Goal: Information Seeking & Learning: Compare options

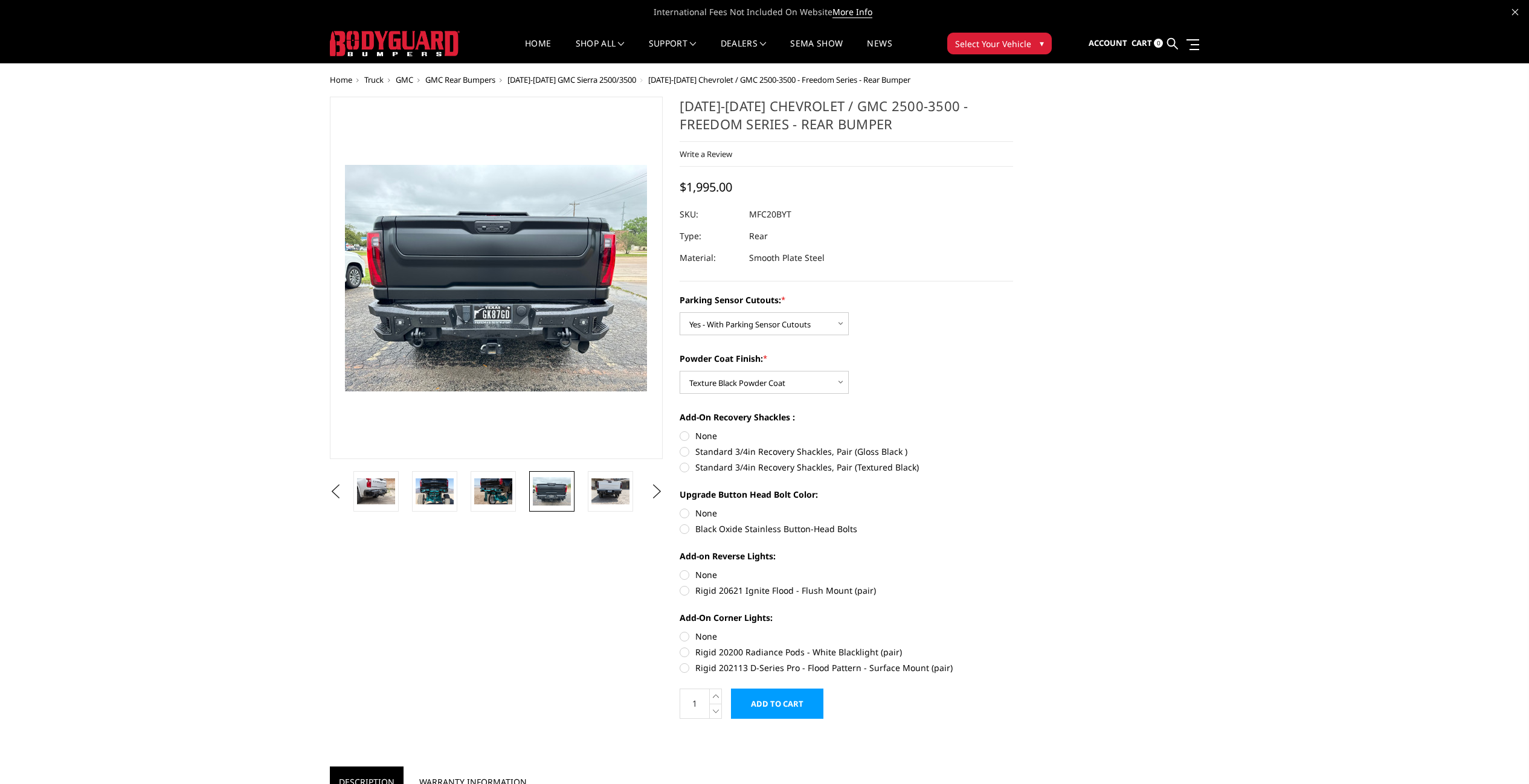
select select "2870"
select select "2872"
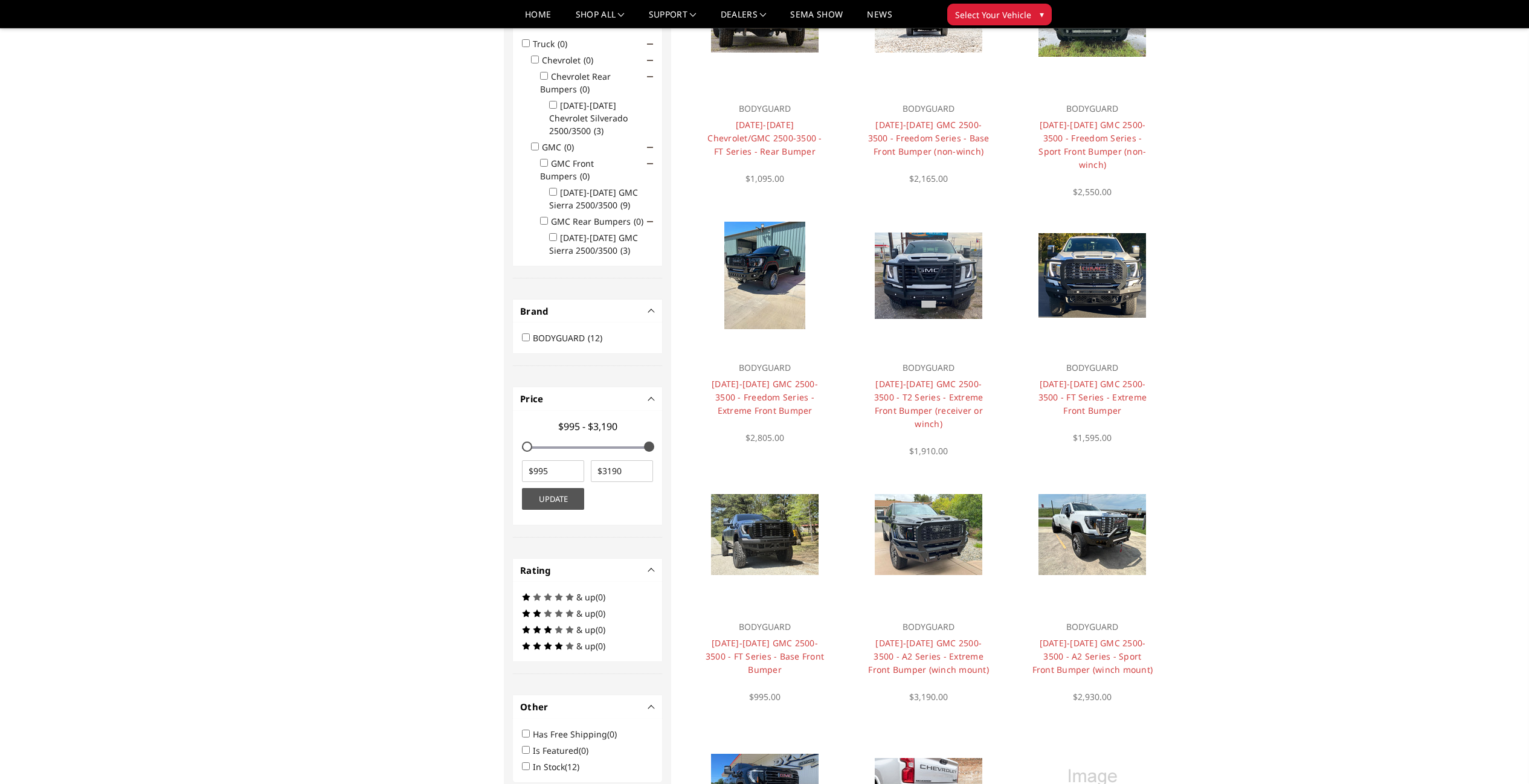
scroll to position [211, 0]
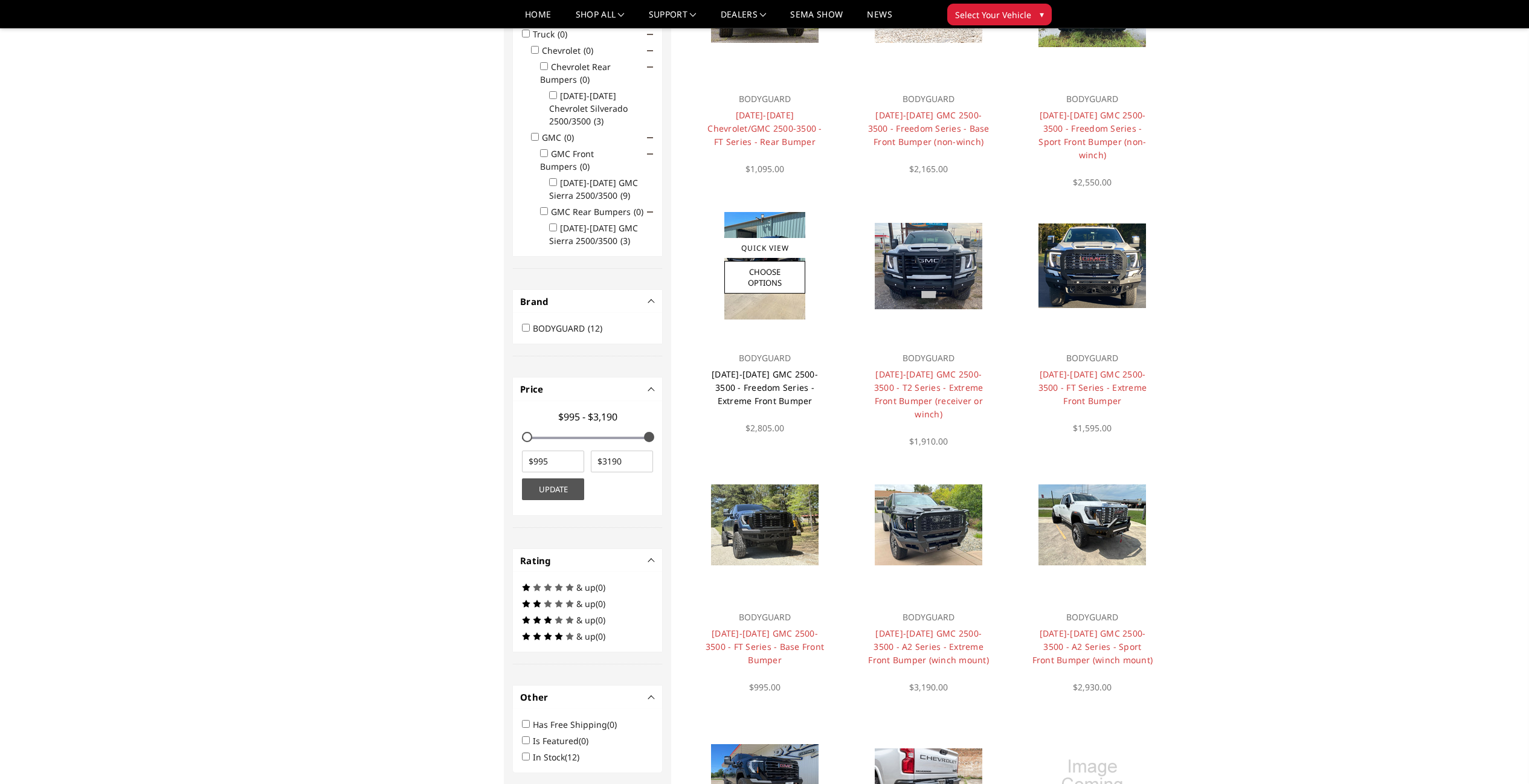
click at [786, 383] on link "2024-2025 GMC 2500-3500 - Freedom Series - Extreme Front Bumper" at bounding box center [764, 387] width 106 height 38
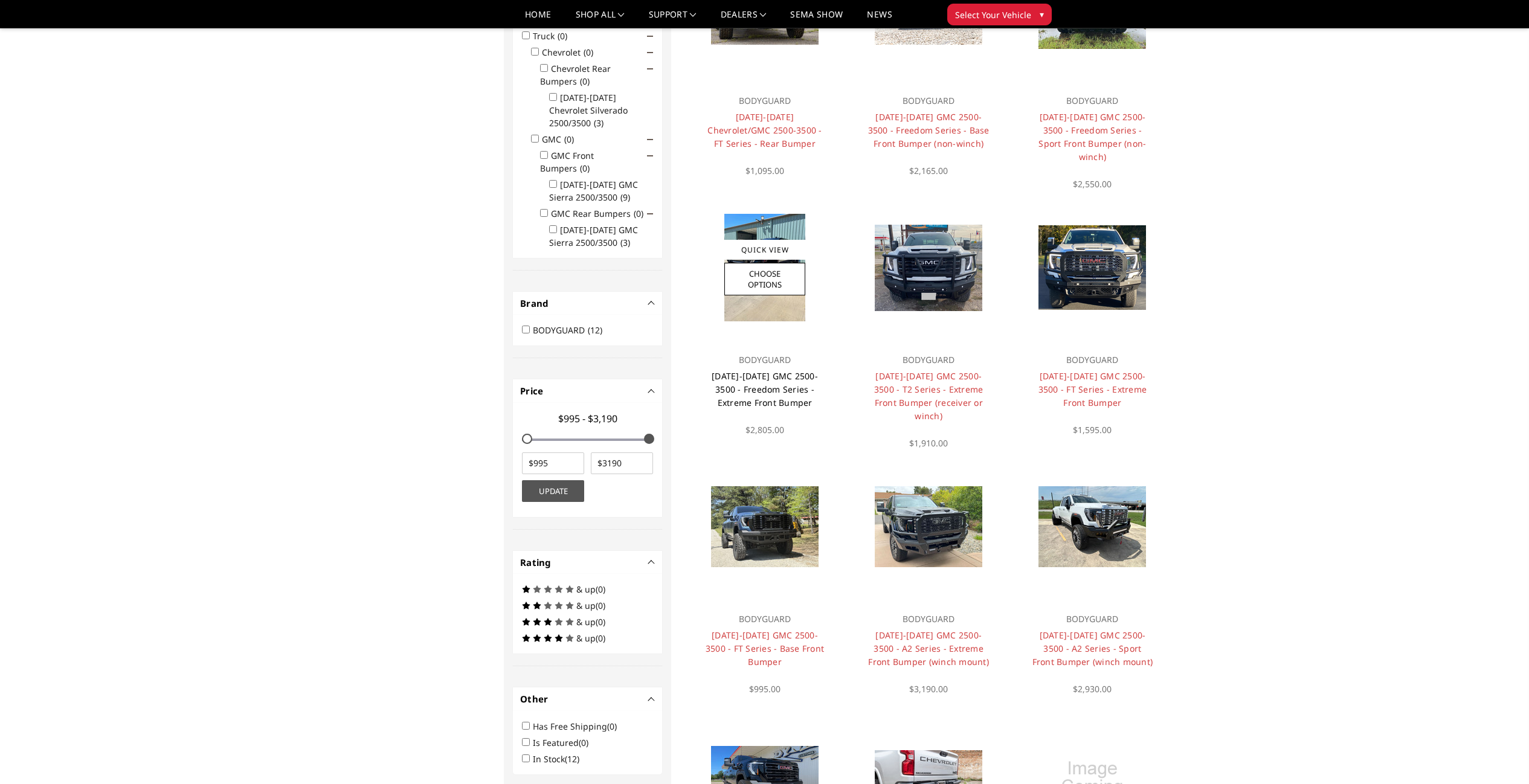
scroll to position [191, 0]
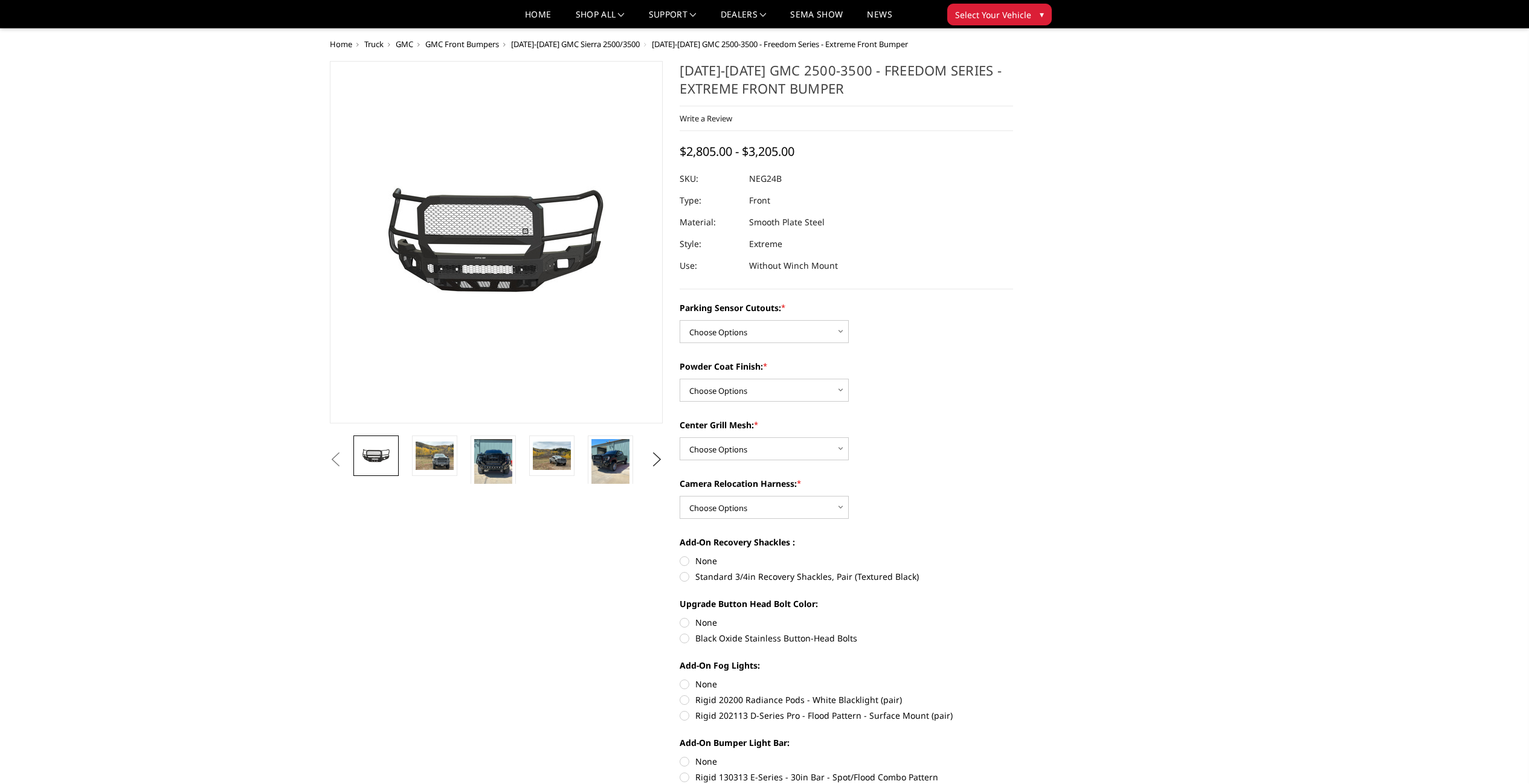
scroll to position [85, 0]
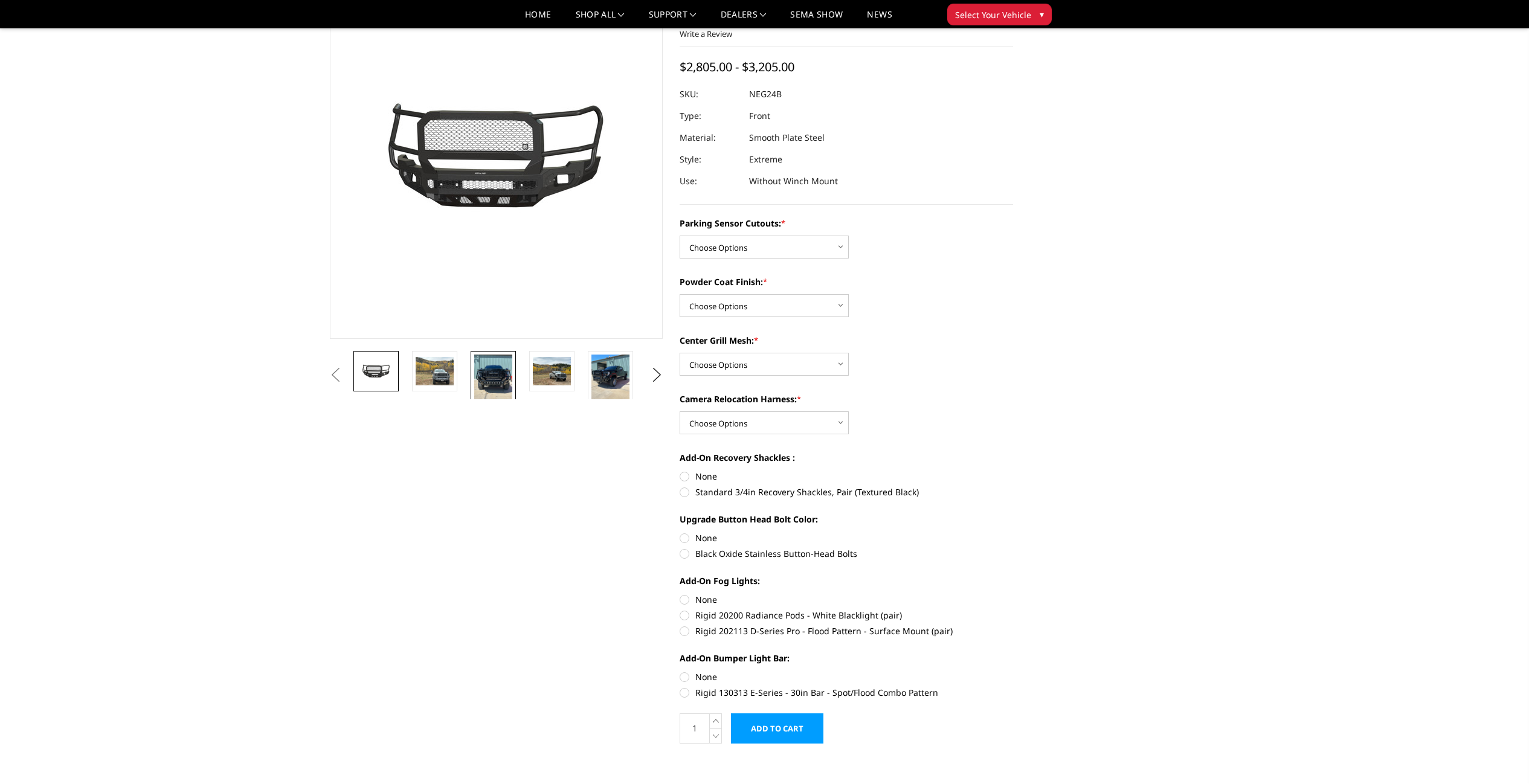
click at [498, 380] on img at bounding box center [493, 380] width 38 height 51
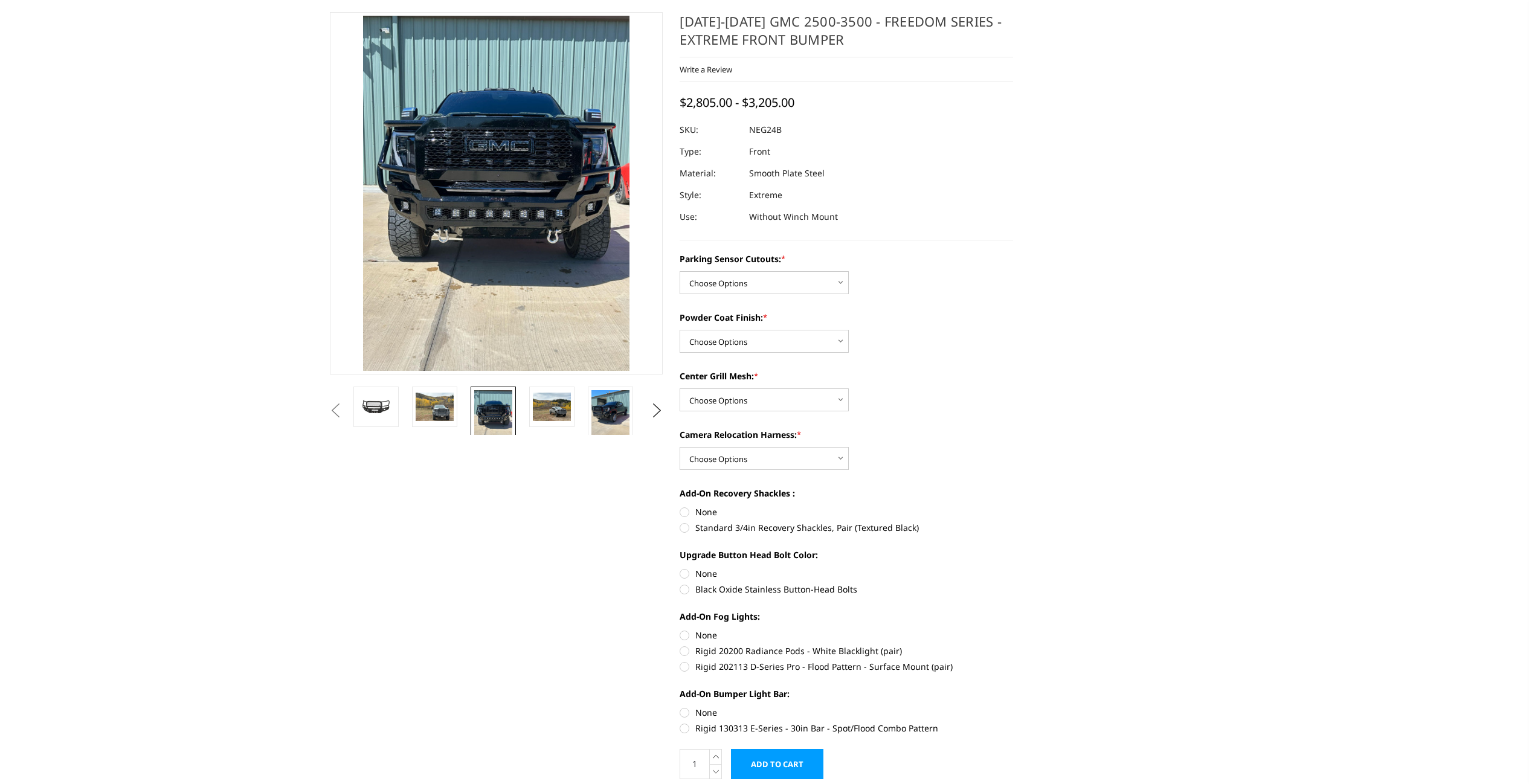
scroll to position [0, 0]
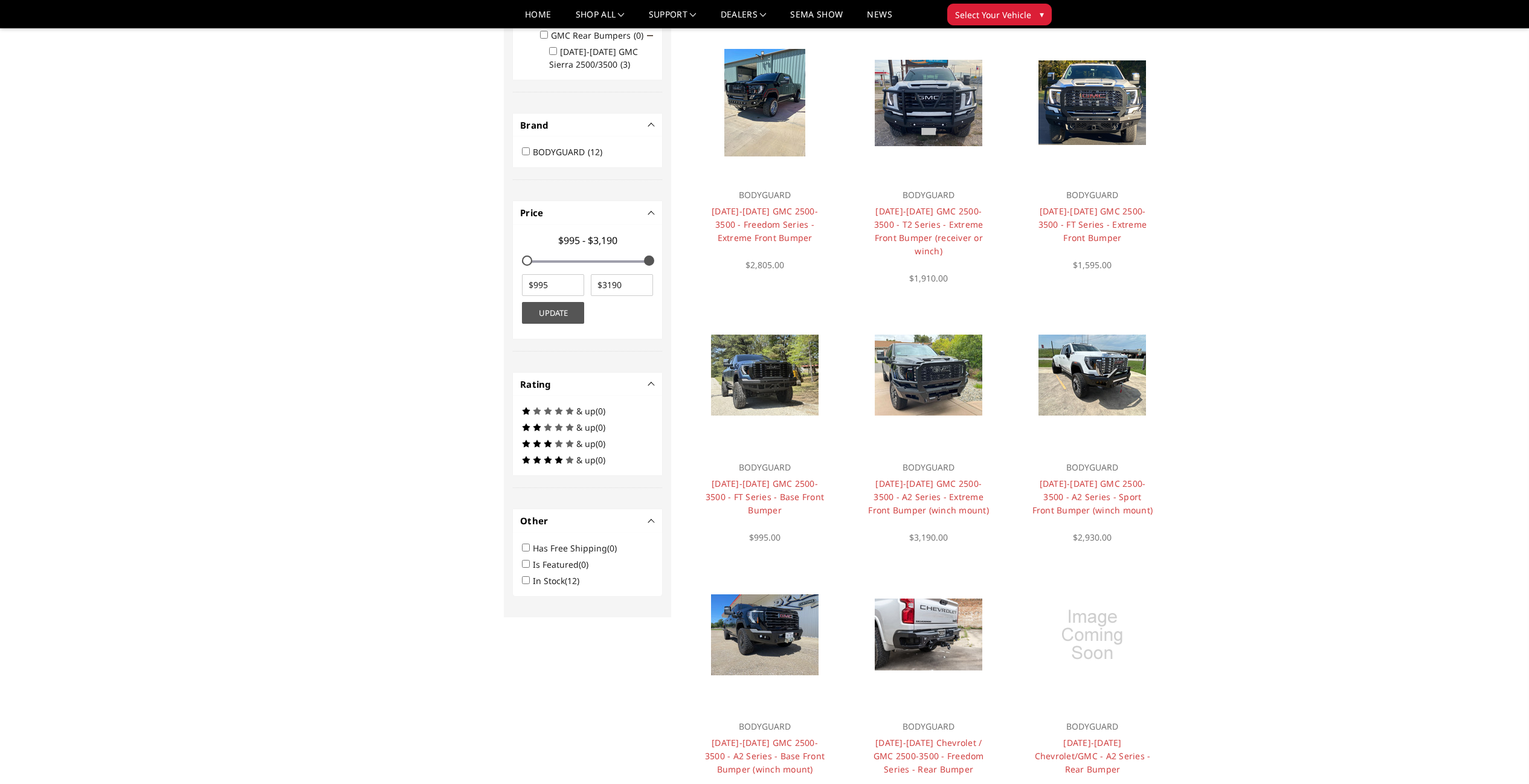
scroll to position [390, 0]
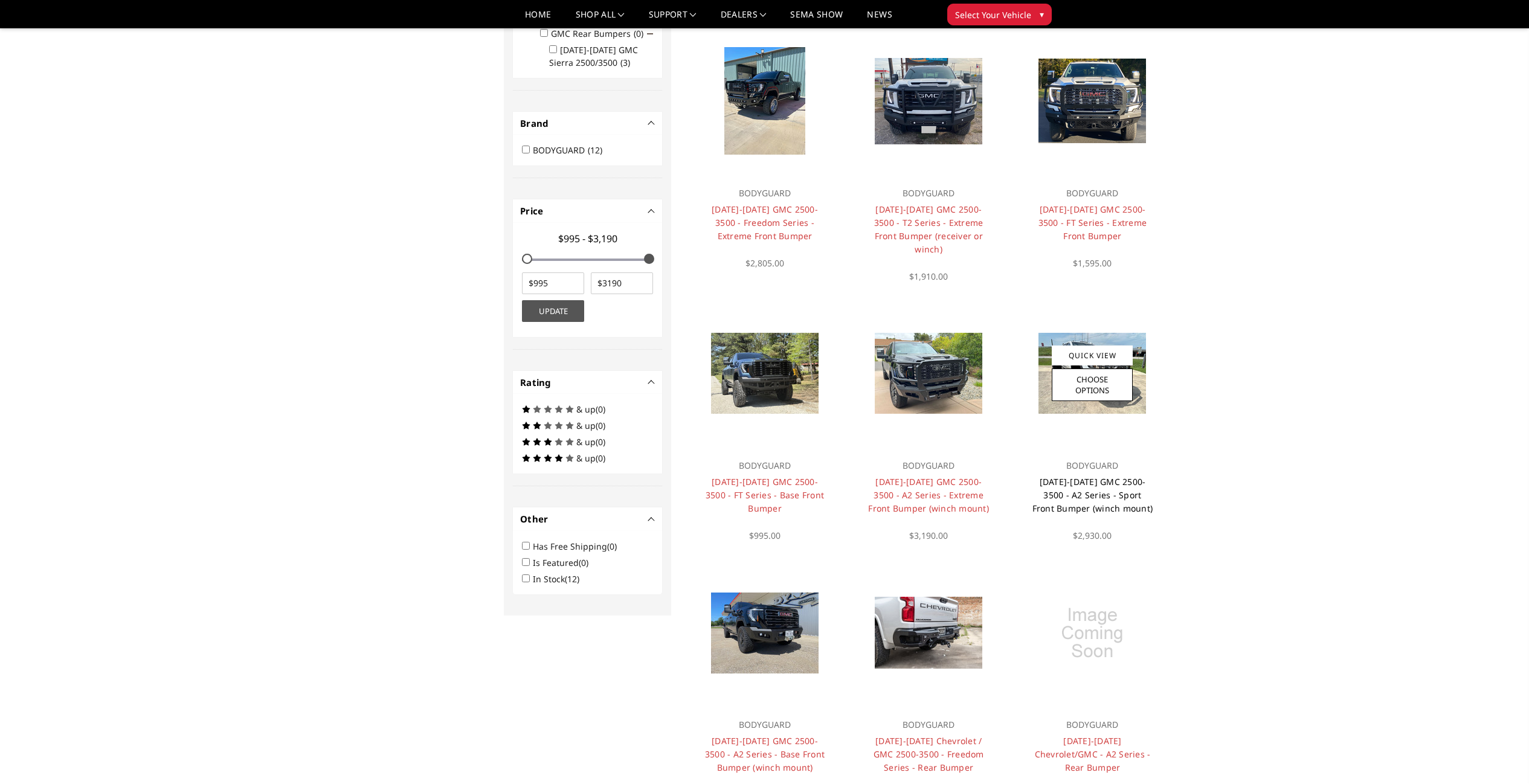
click at [1105, 478] on link "[DATE]-[DATE] GMC 2500-3500 - A2 Series - Sport Front Bumper (winch mount)" at bounding box center [1093, 494] width 121 height 38
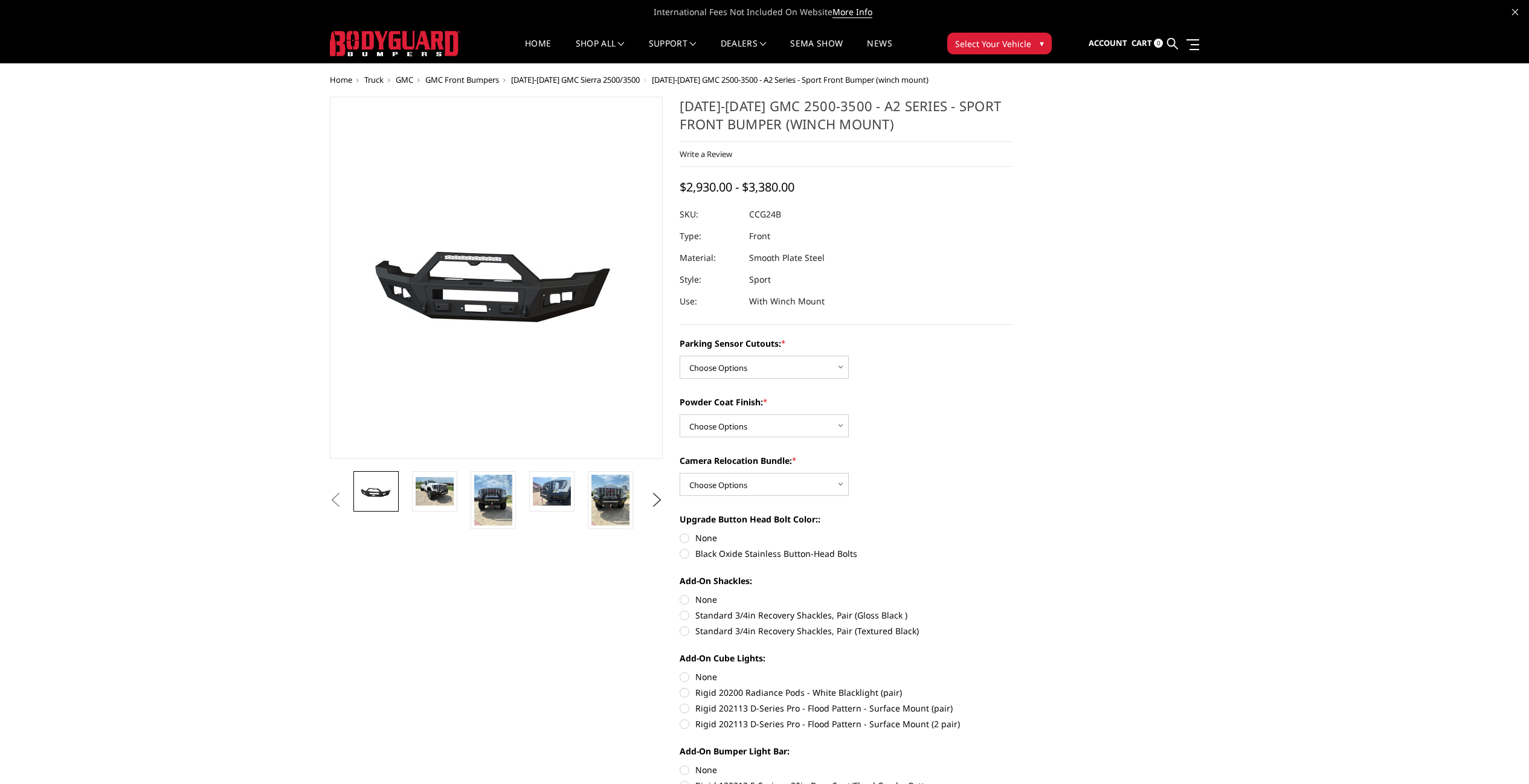
click at [345, 494] on button "Previous" at bounding box center [335, 499] width 18 height 18
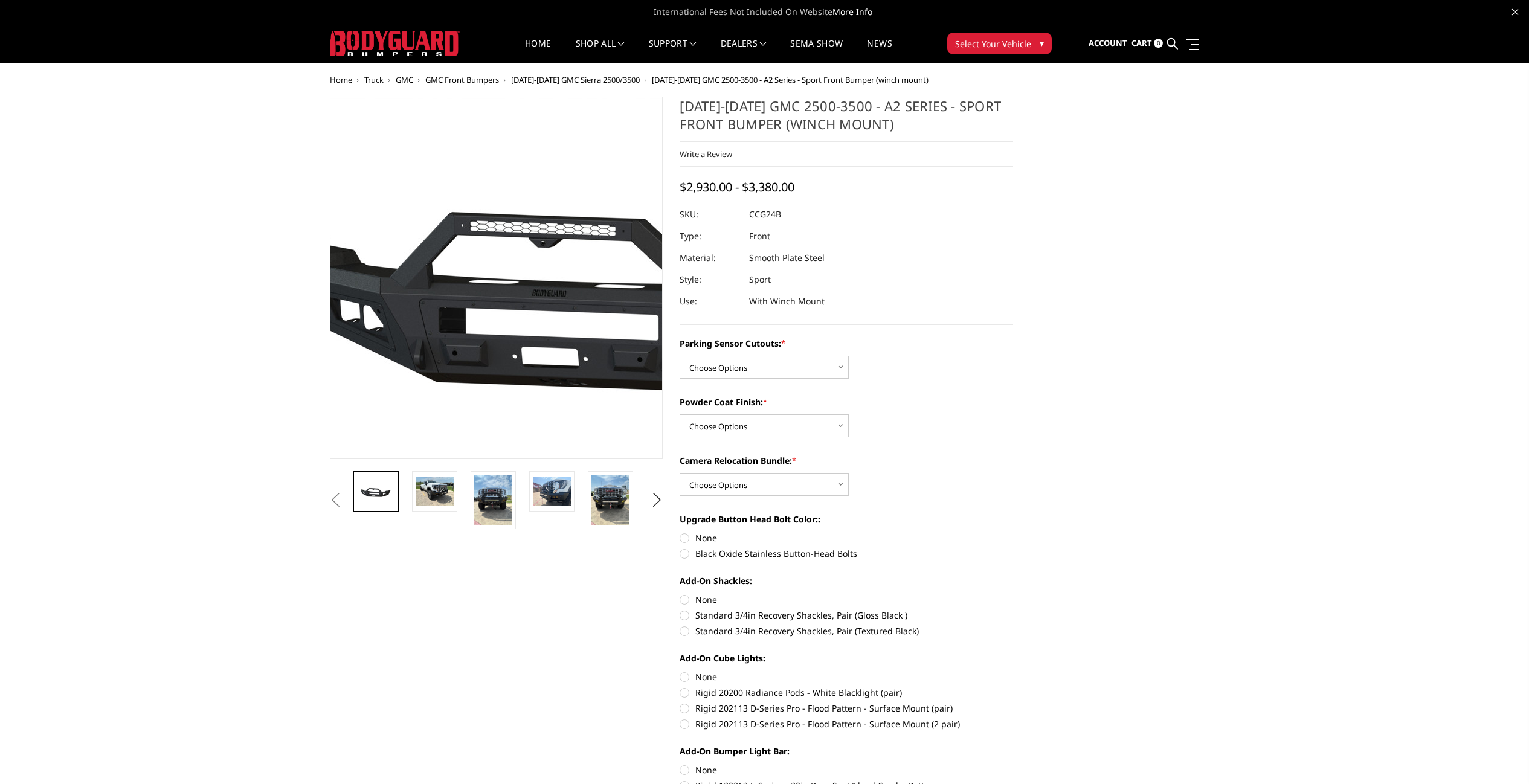
click at [417, 297] on img at bounding box center [602, 278] width 774 height 362
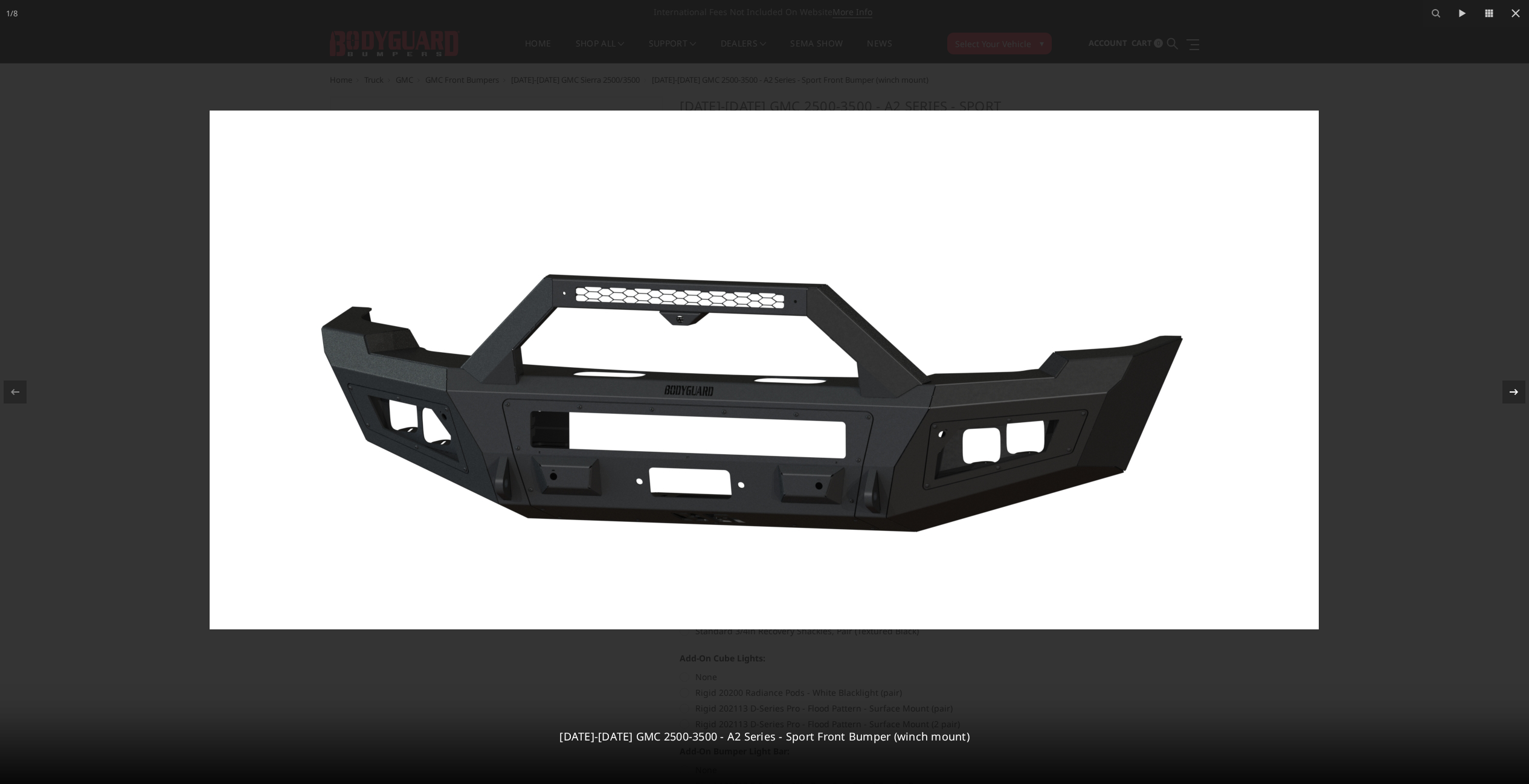
click at [1510, 393] on icon at bounding box center [1514, 392] width 14 height 14
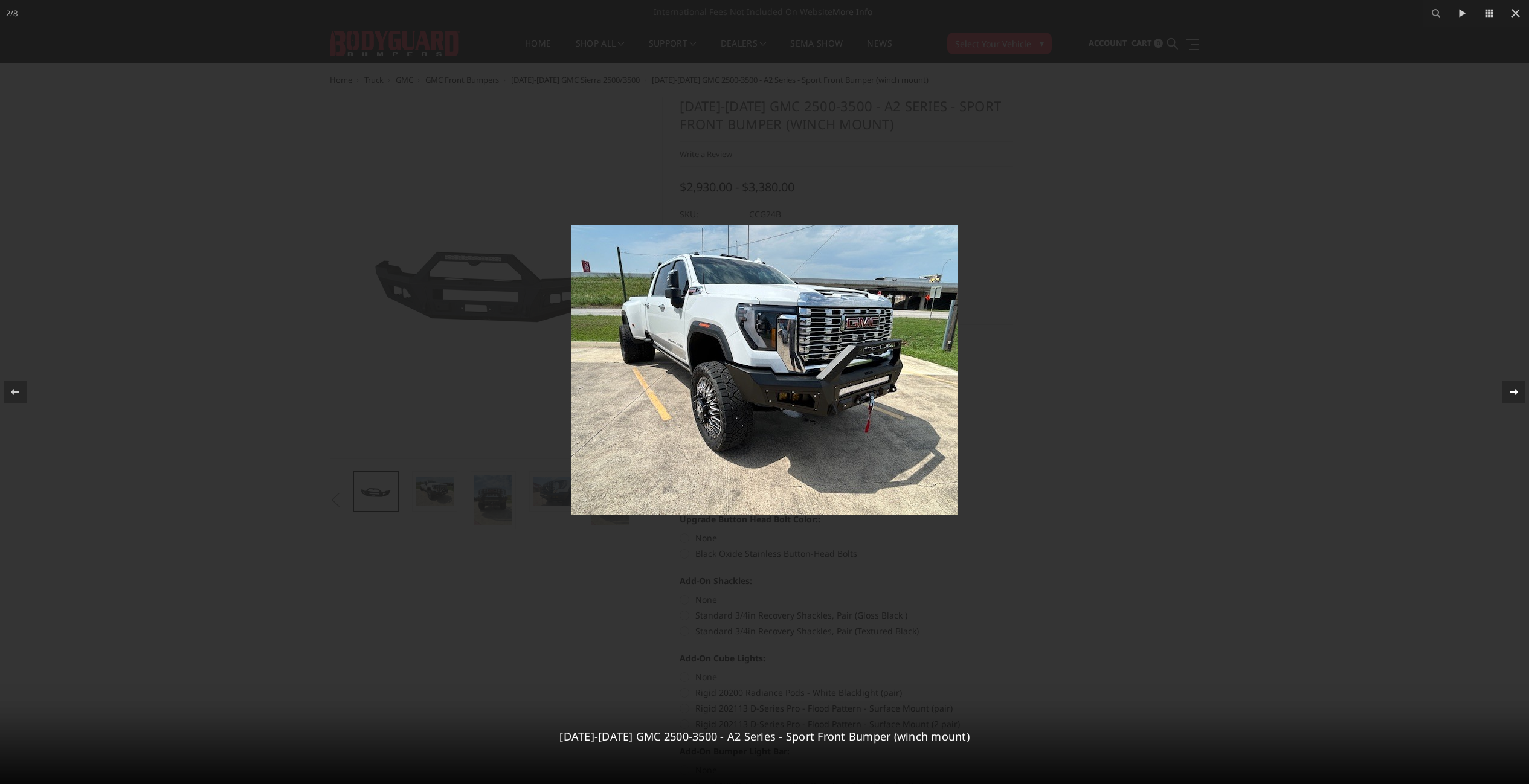
click at [1510, 393] on icon at bounding box center [1514, 392] width 14 height 14
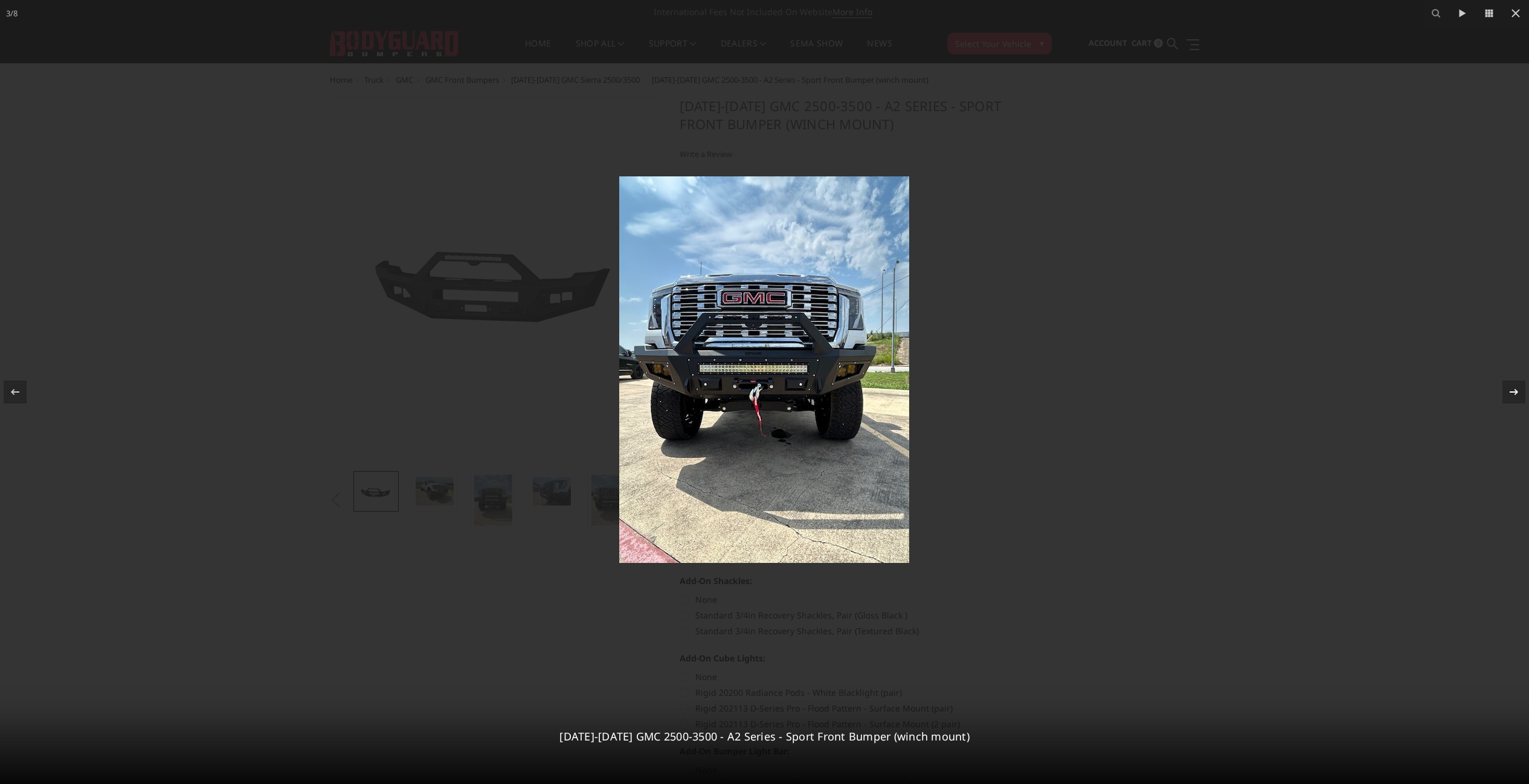
click at [1510, 393] on icon at bounding box center [1514, 392] width 14 height 14
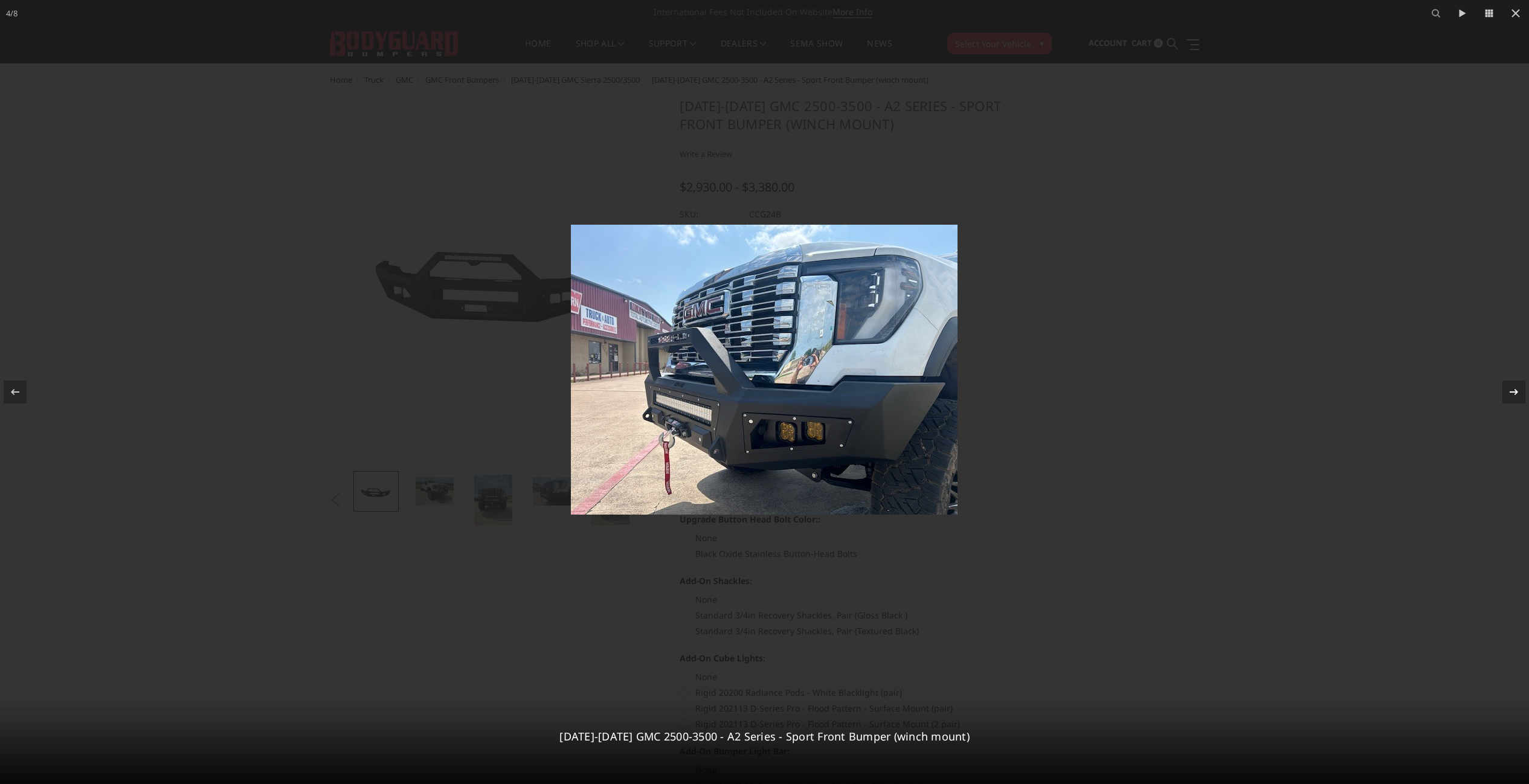
click at [1510, 393] on icon at bounding box center [1514, 392] width 14 height 14
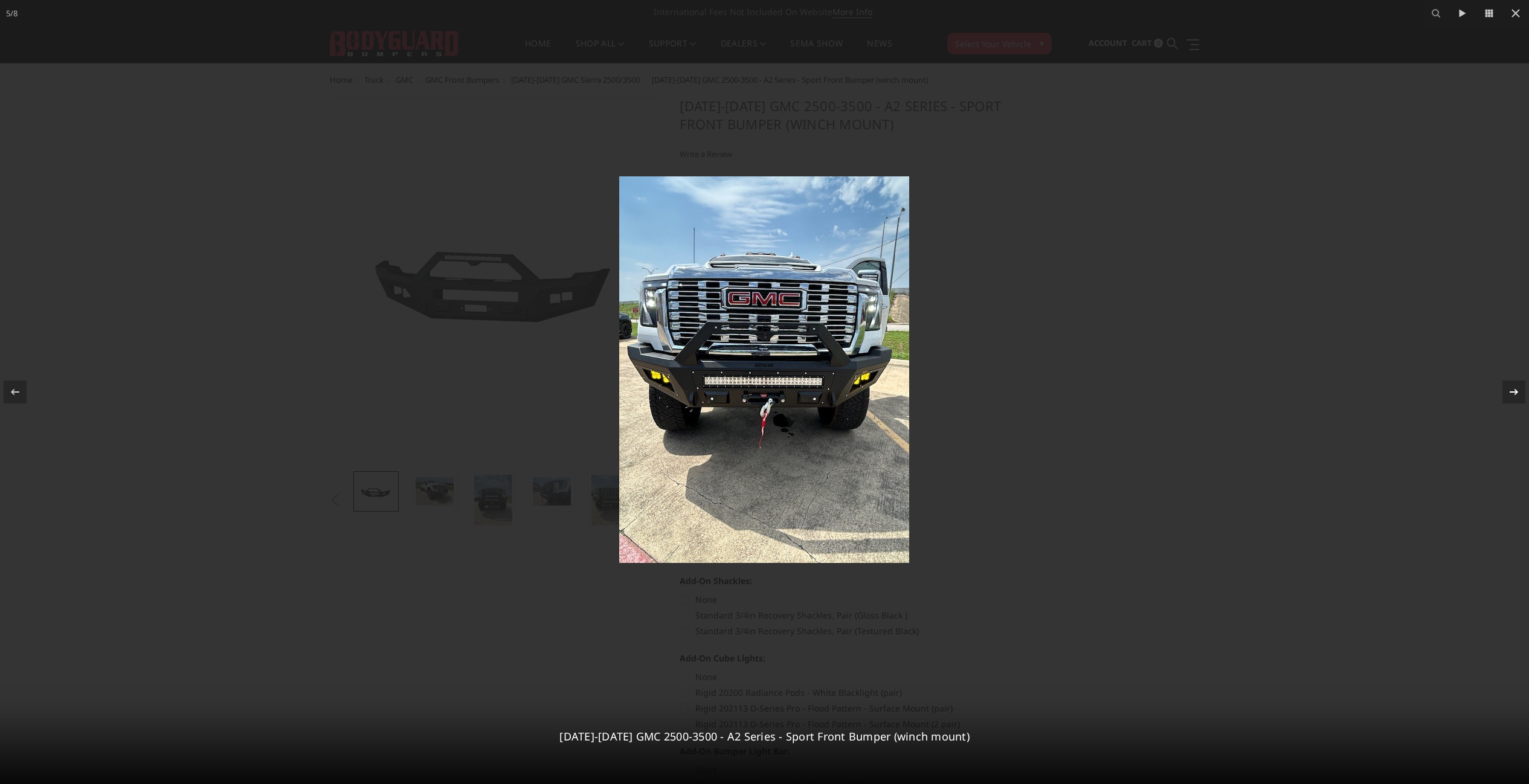
click at [1510, 393] on icon at bounding box center [1514, 392] width 14 height 14
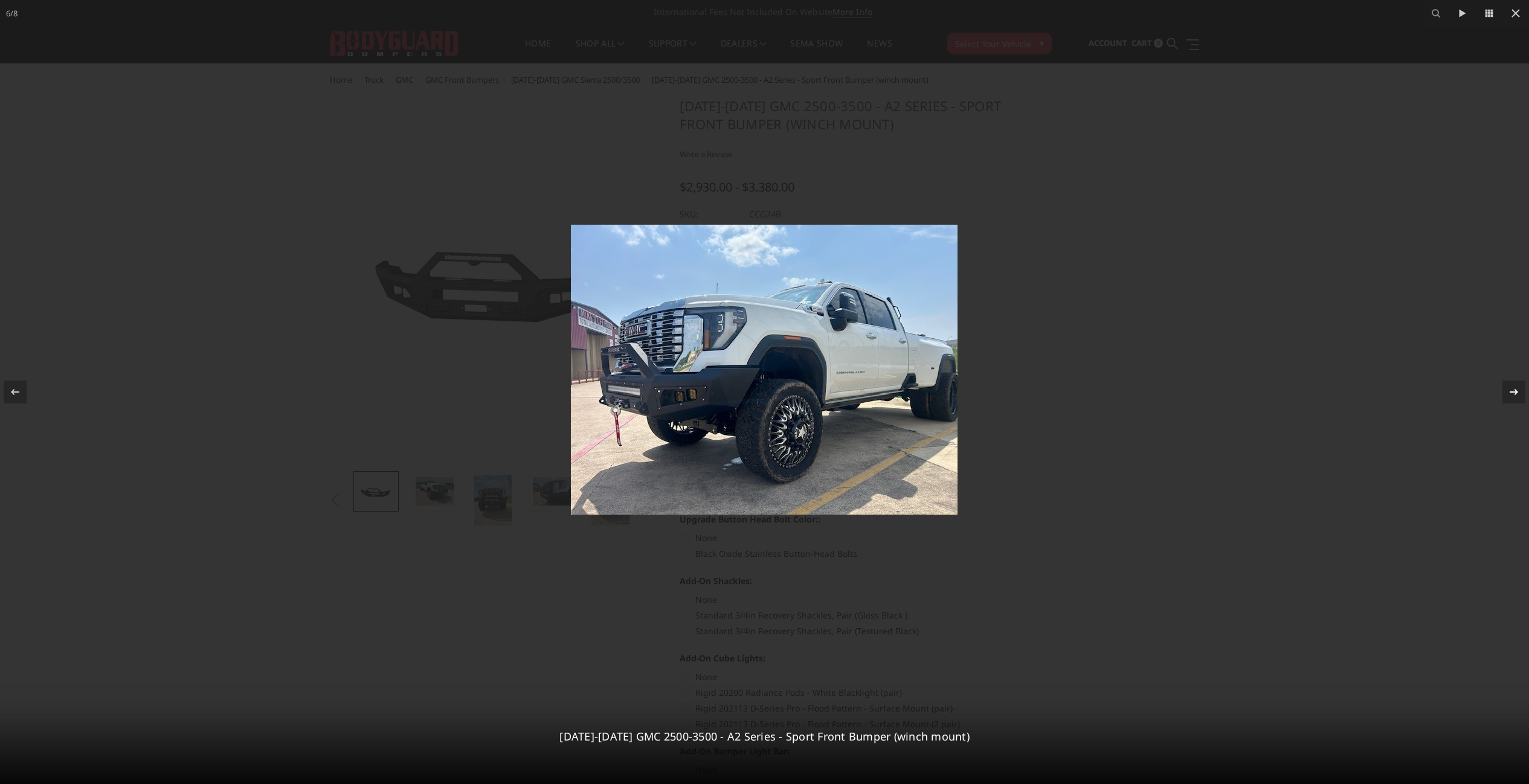
click at [1510, 393] on icon at bounding box center [1514, 392] width 14 height 14
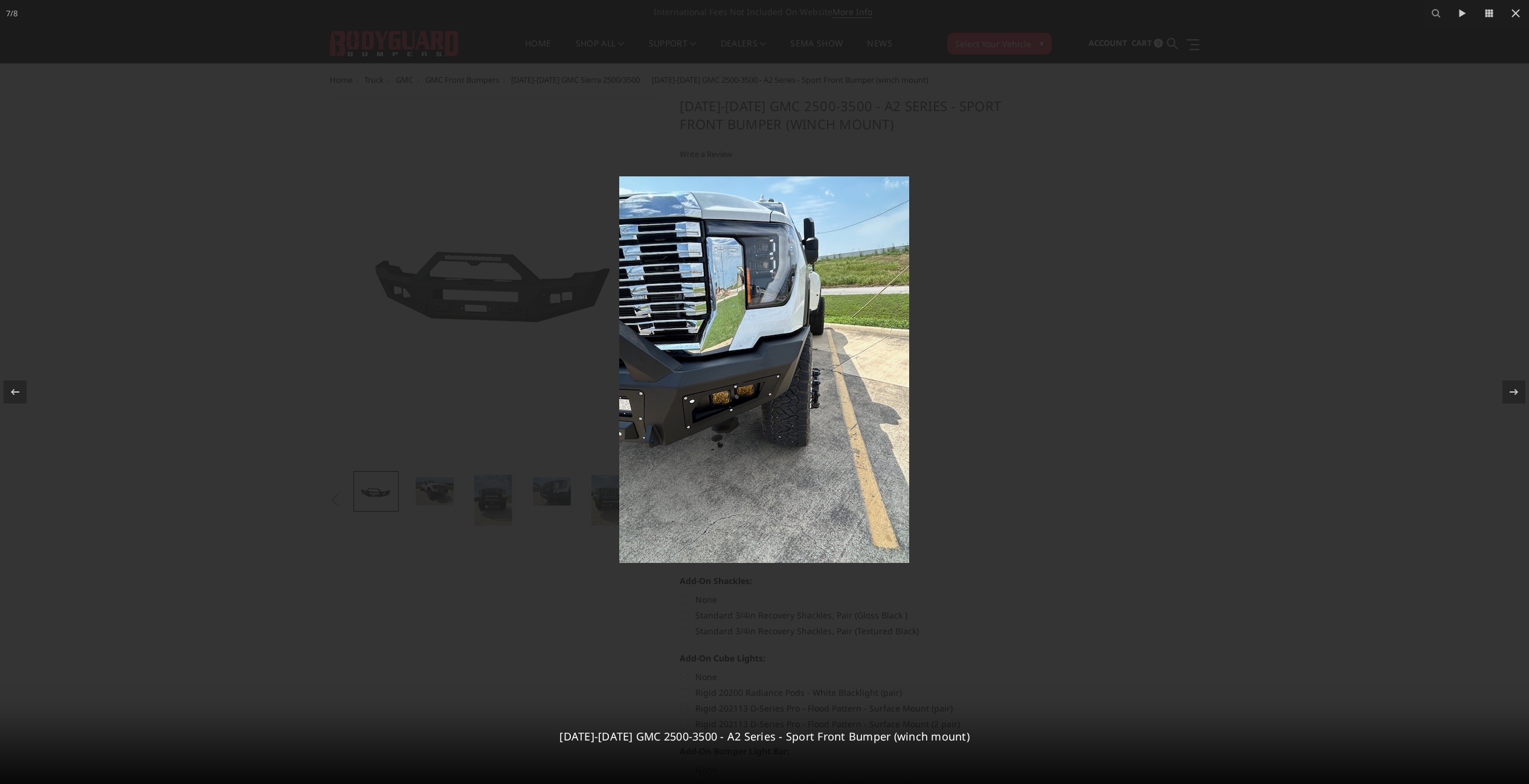
click at [1328, 364] on div at bounding box center [764, 392] width 1529 height 784
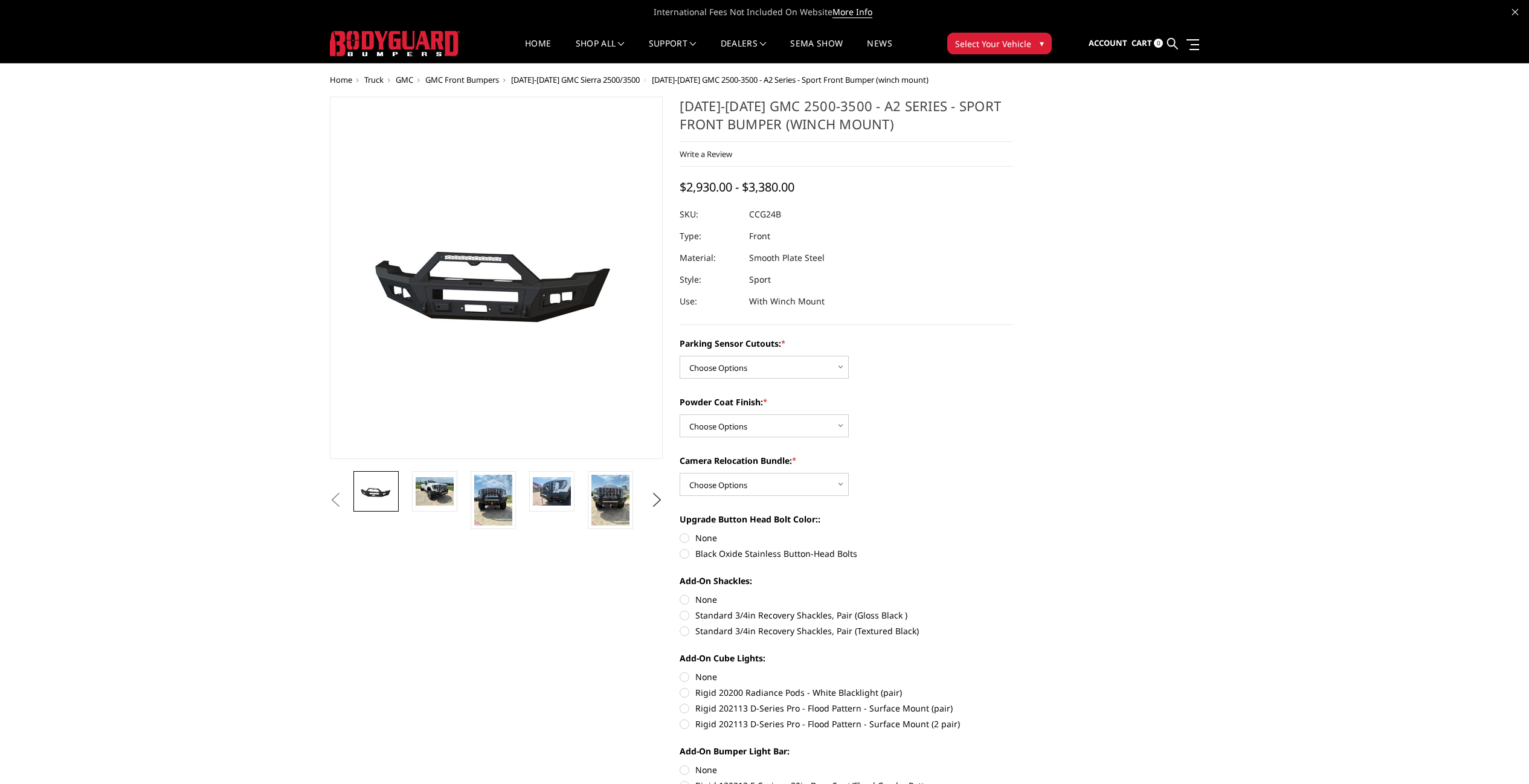
scroll to position [0, 178]
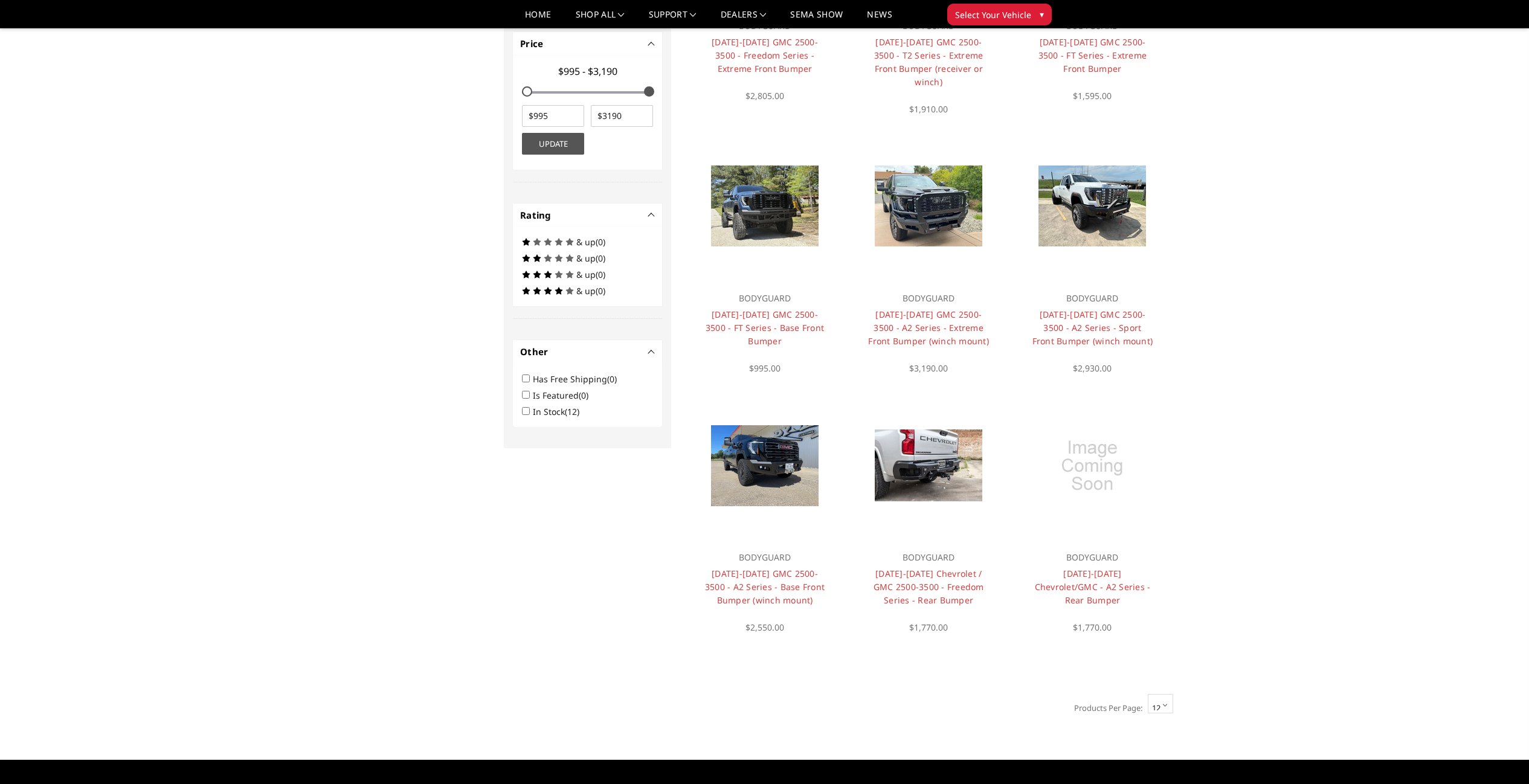
scroll to position [563, 0]
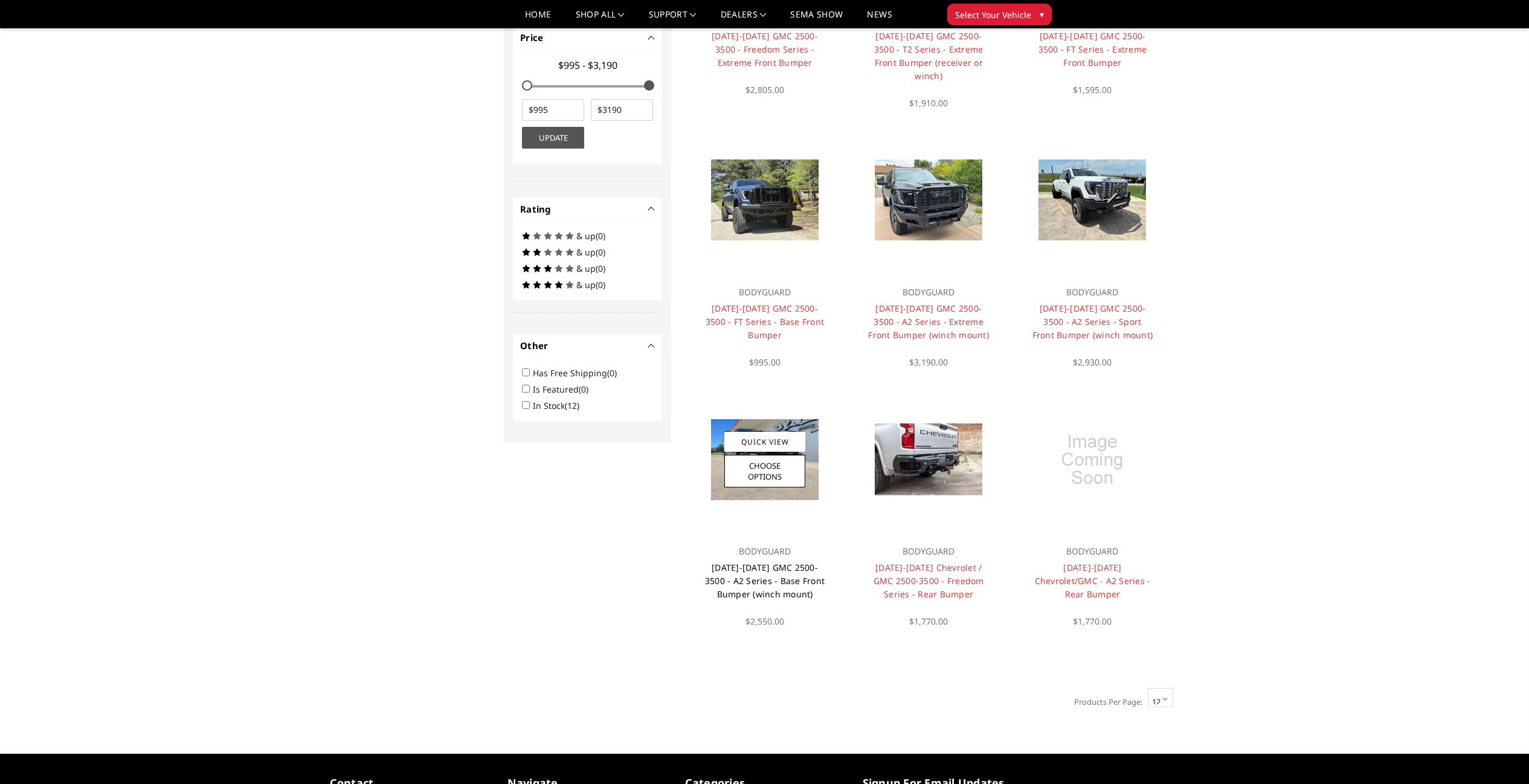
click at [799, 562] on link "[DATE]-[DATE] GMC 2500-3500 - A2 Series - Base Front Bumper (winch mount)" at bounding box center [765, 580] width 120 height 38
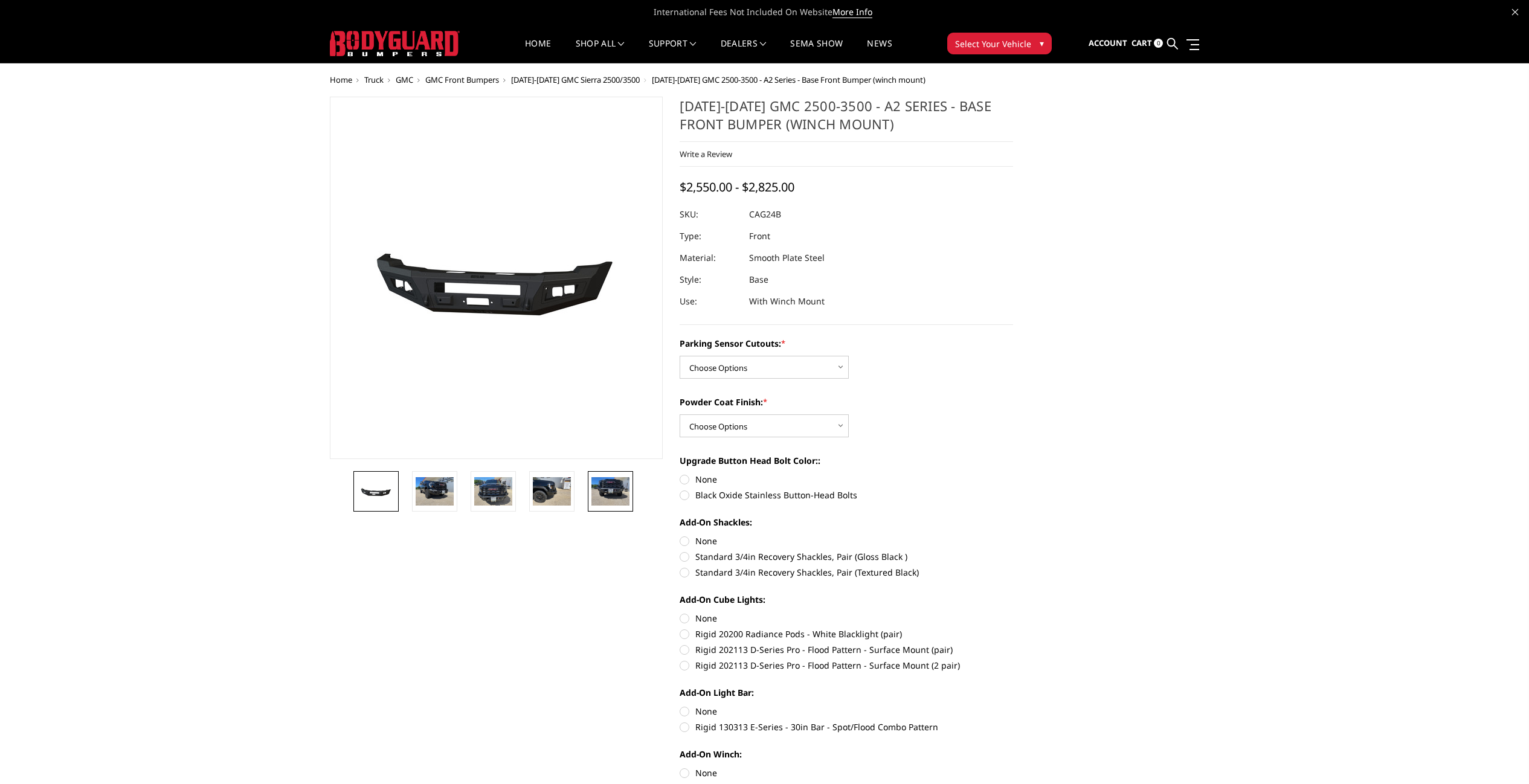
click at [620, 504] on img at bounding box center [610, 492] width 38 height 29
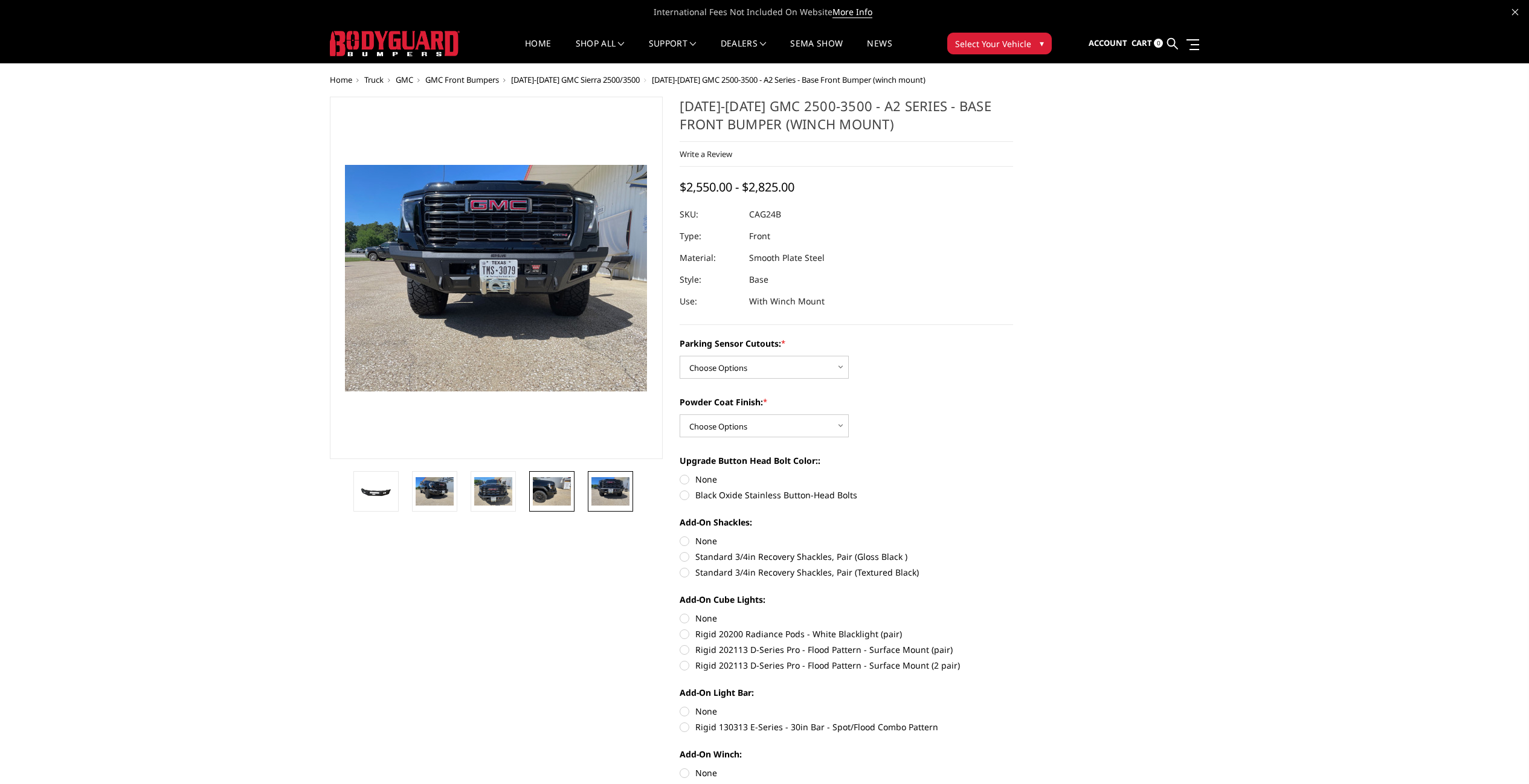
scroll to position [6, 0]
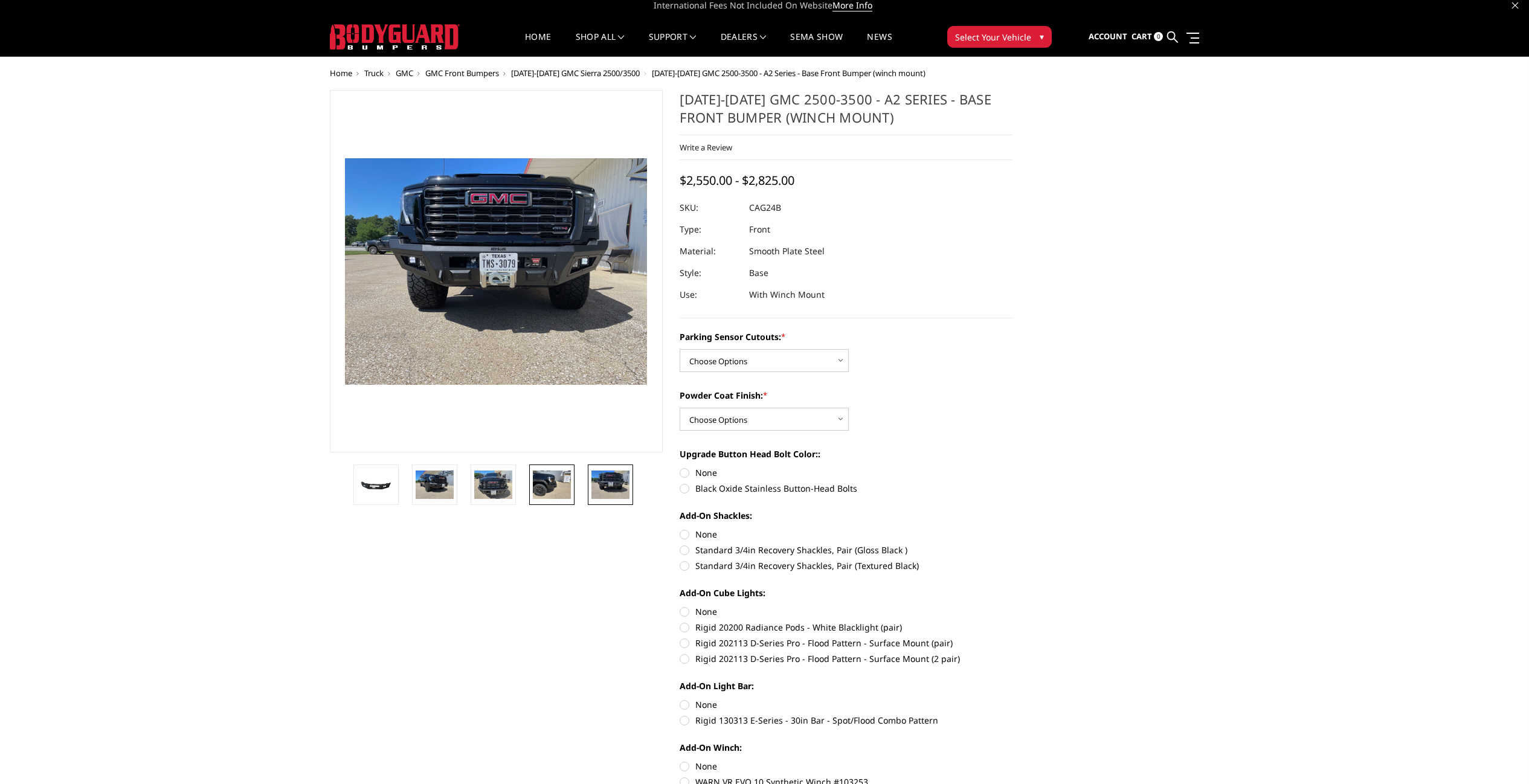
click at [550, 489] on img at bounding box center [552, 484] width 38 height 29
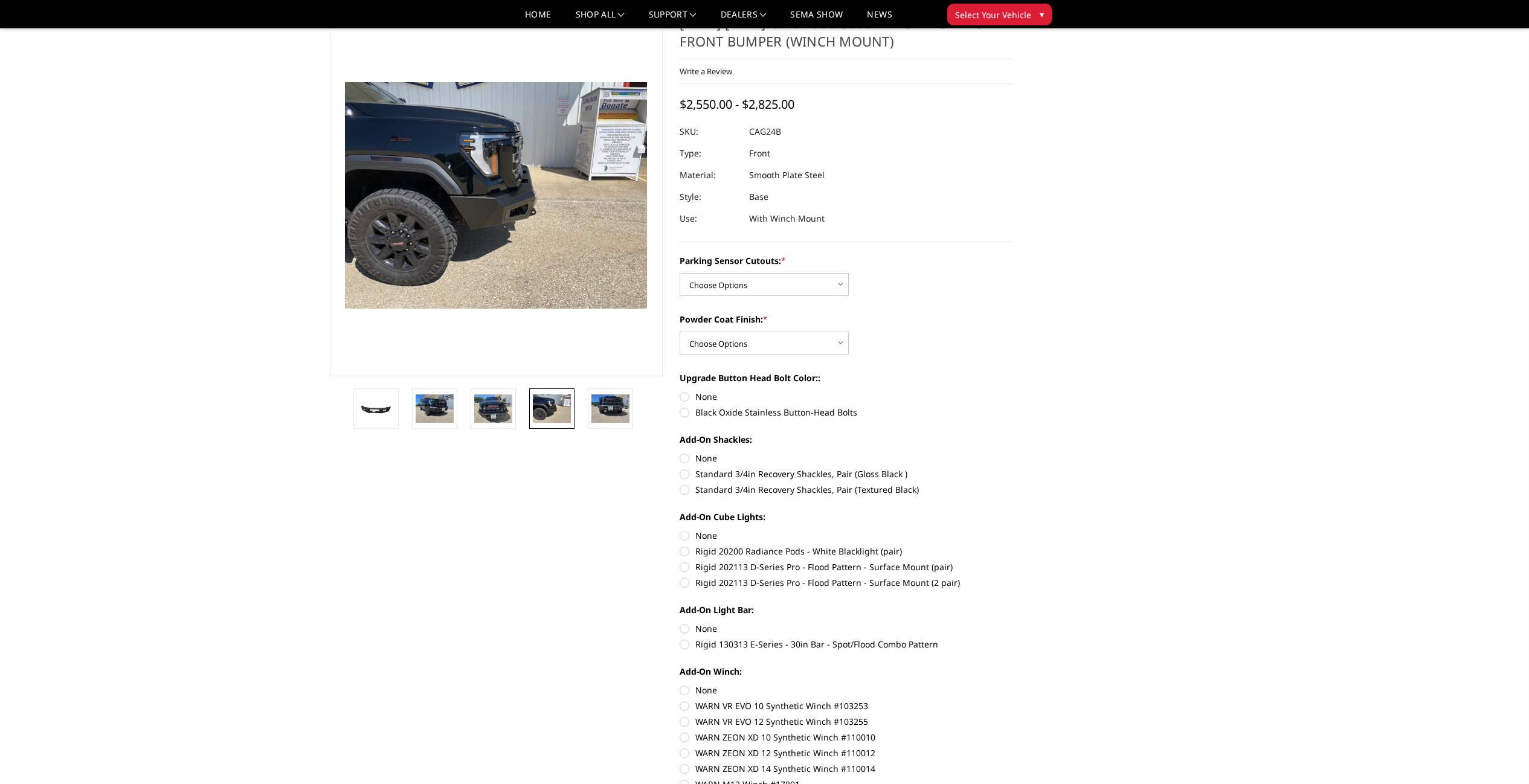
scroll to position [0, 0]
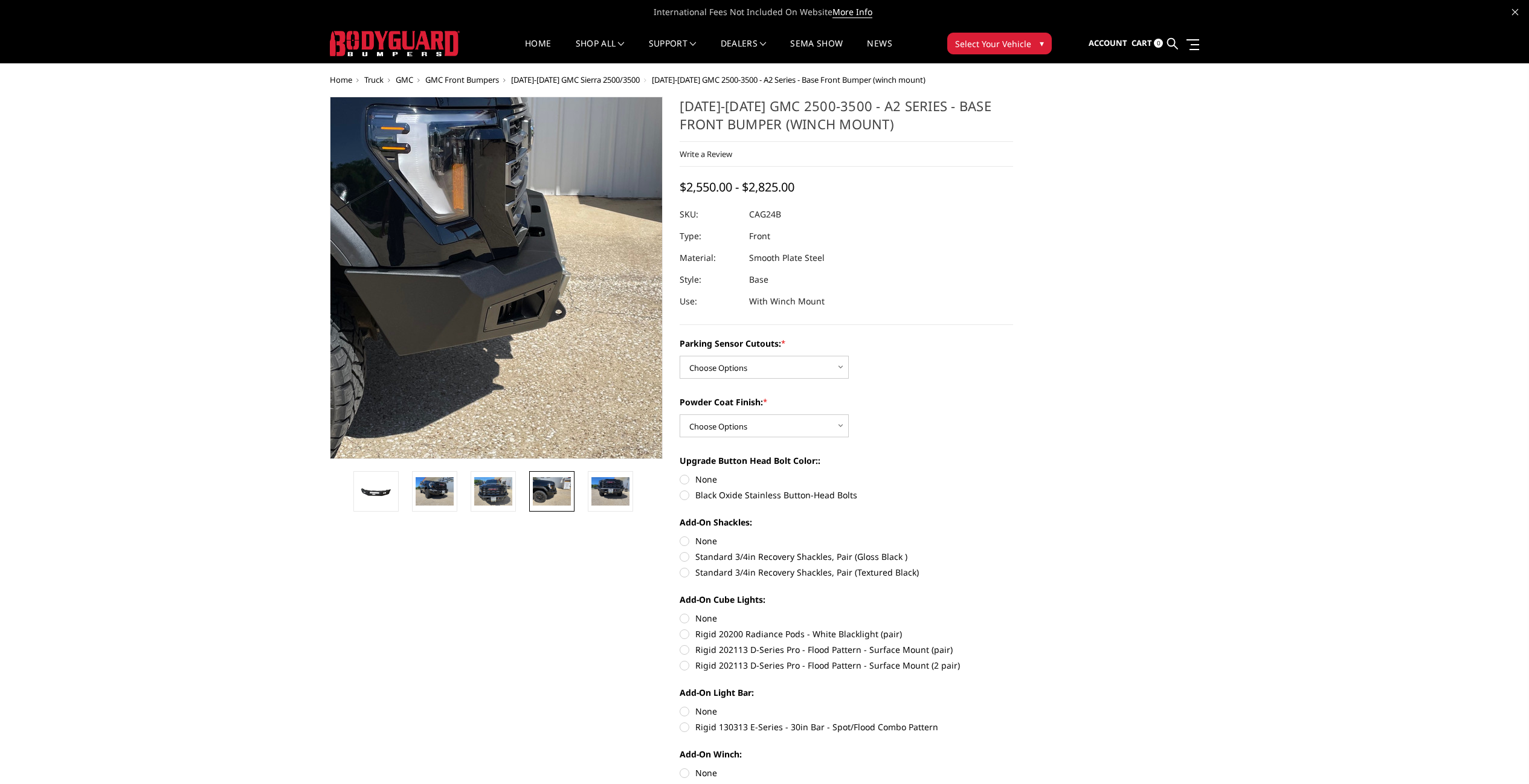
click at [522, 293] on img at bounding box center [463, 268] width 774 height 580
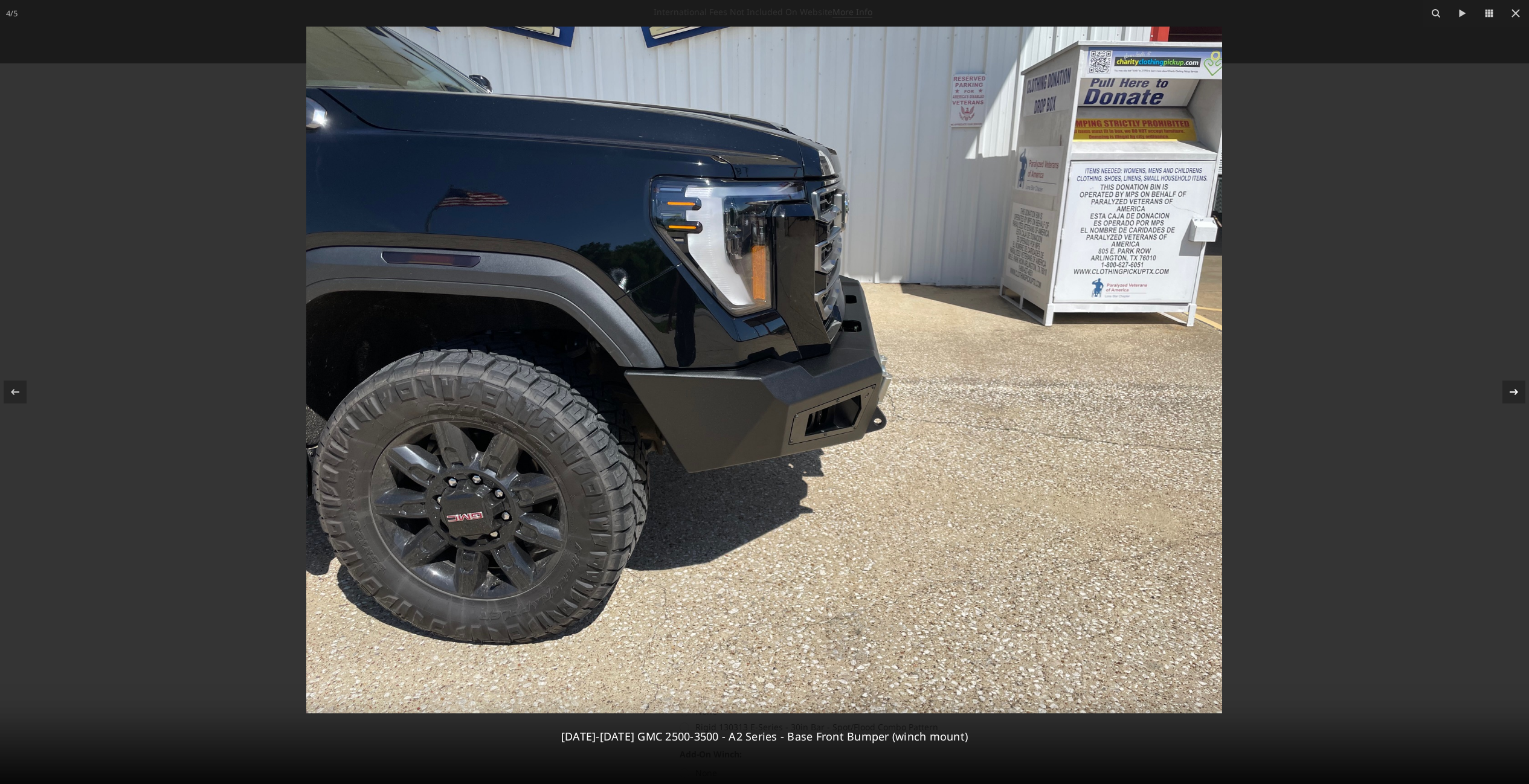
click at [1512, 387] on icon at bounding box center [1514, 392] width 14 height 14
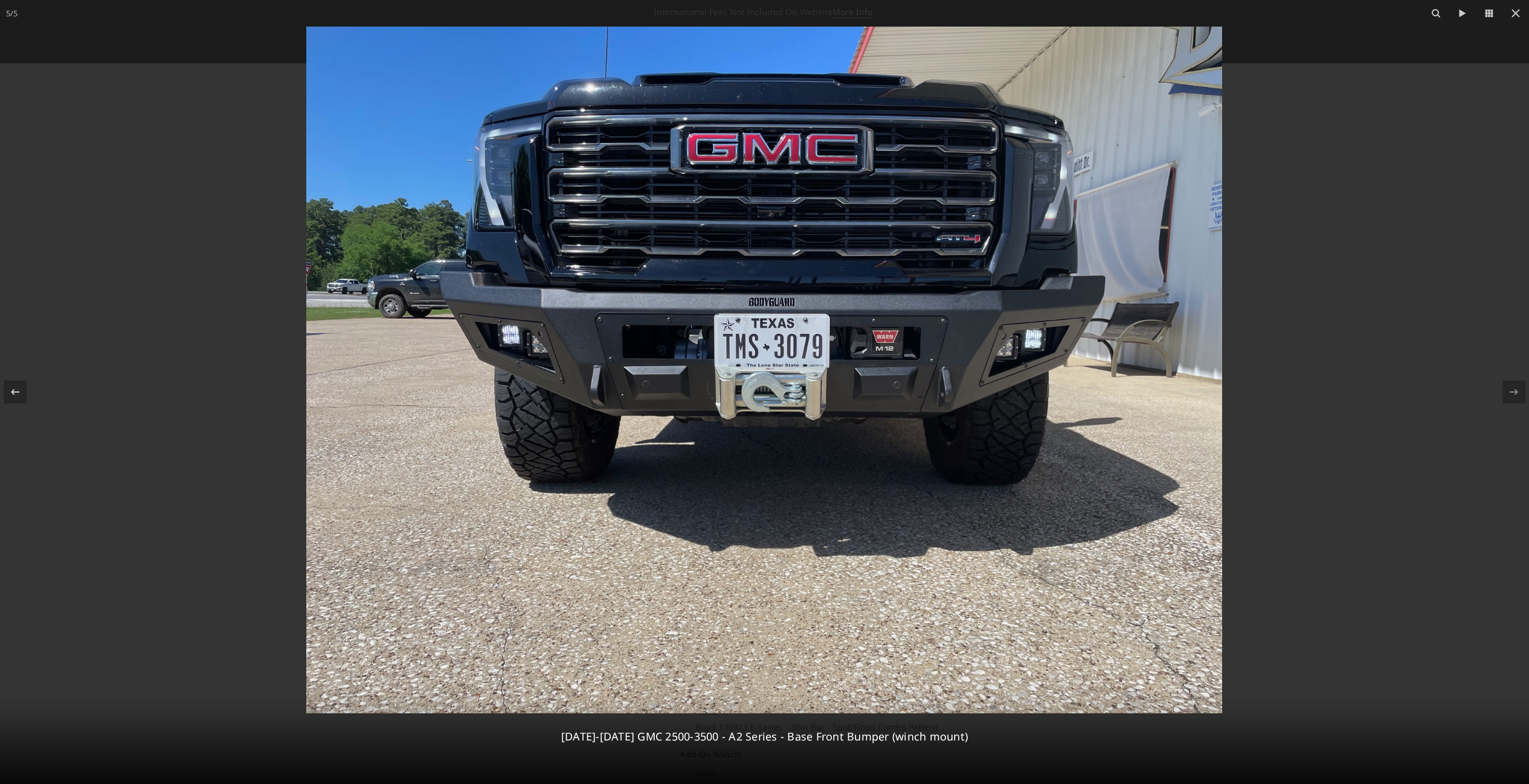
click at [1432, 351] on div at bounding box center [764, 392] width 1529 height 784
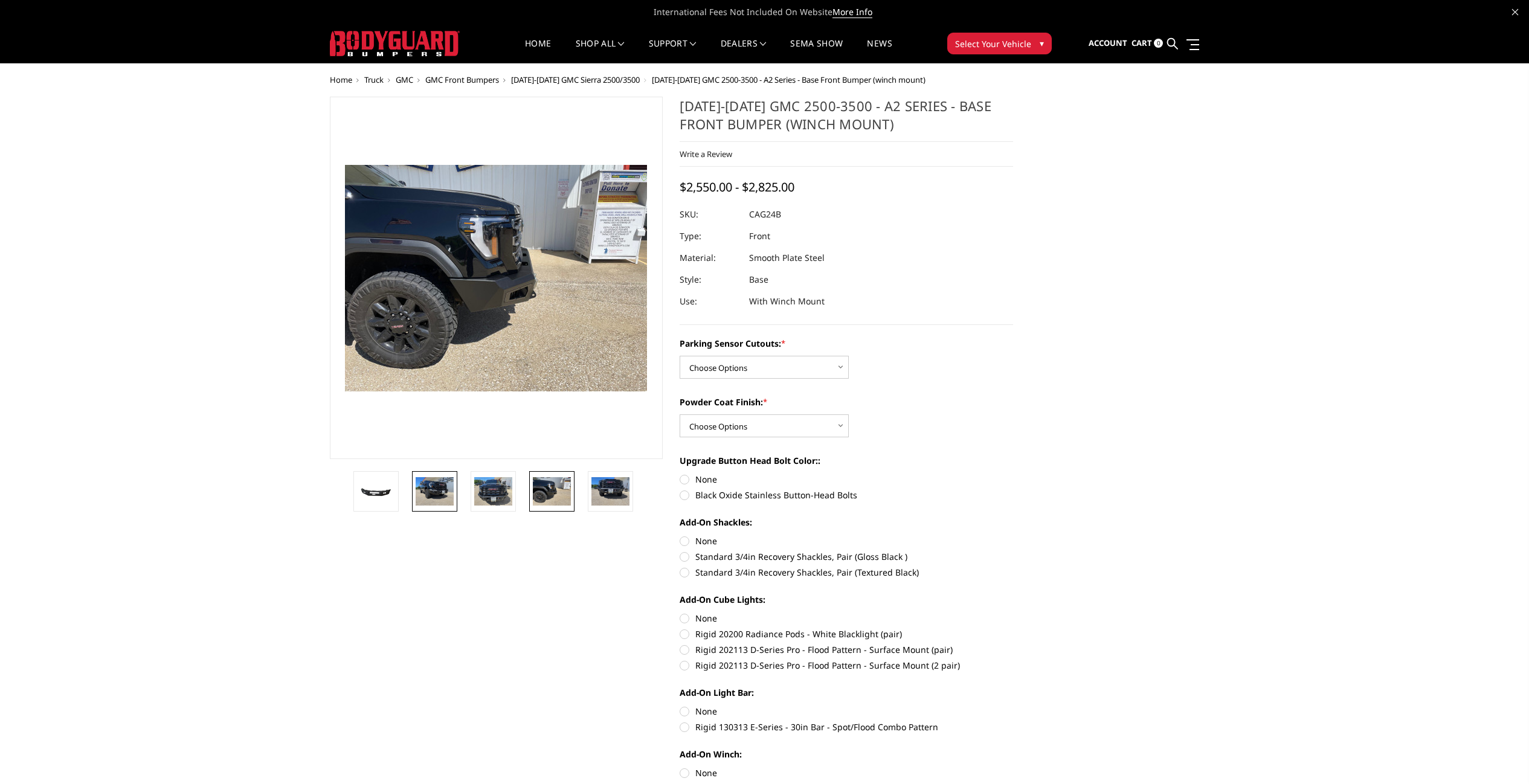
click at [443, 506] on link at bounding box center [434, 491] width 45 height 41
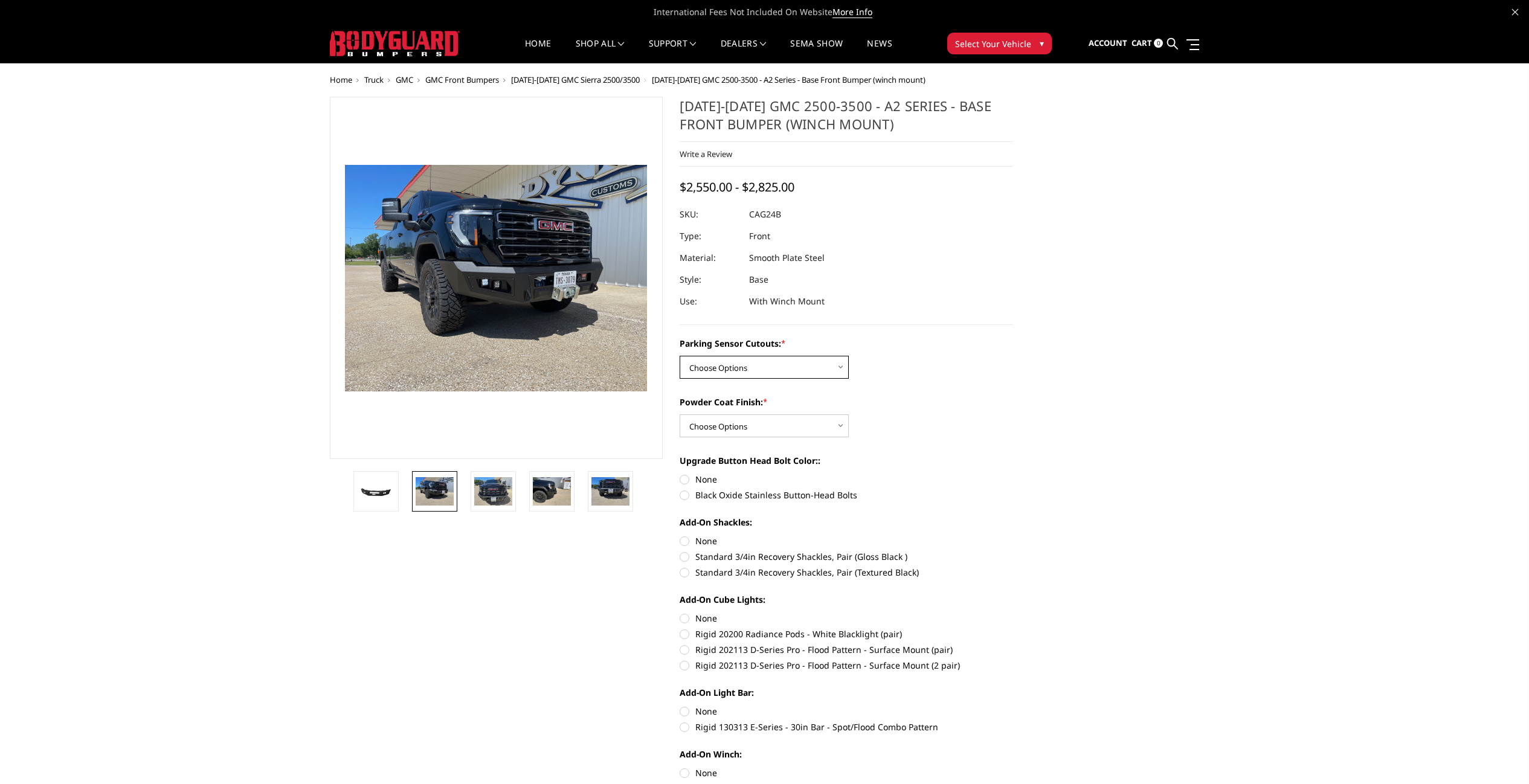
click at [791, 372] on select "Choose Options No - Without Parking Sensor Cutouts Yes - With Parking Sensor Cu…" at bounding box center [764, 367] width 169 height 23
select select "2157"
click at [758, 424] on select "Choose Options Bare Metal Textured Black Powder Coat" at bounding box center [764, 426] width 169 height 23
click at [767, 207] on dd "CAG24B" at bounding box center [765, 214] width 32 height 21
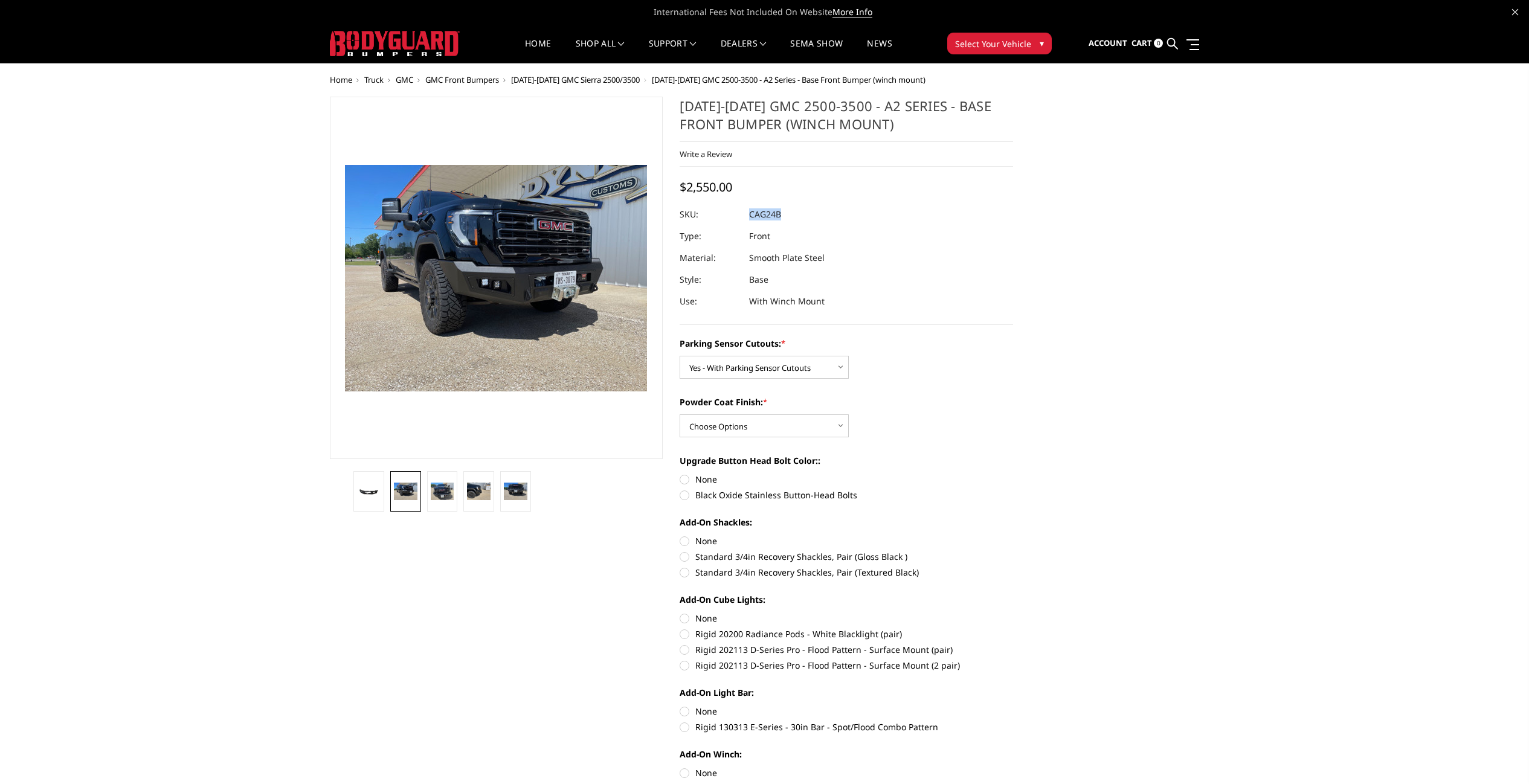
copy dd "CAG24B"
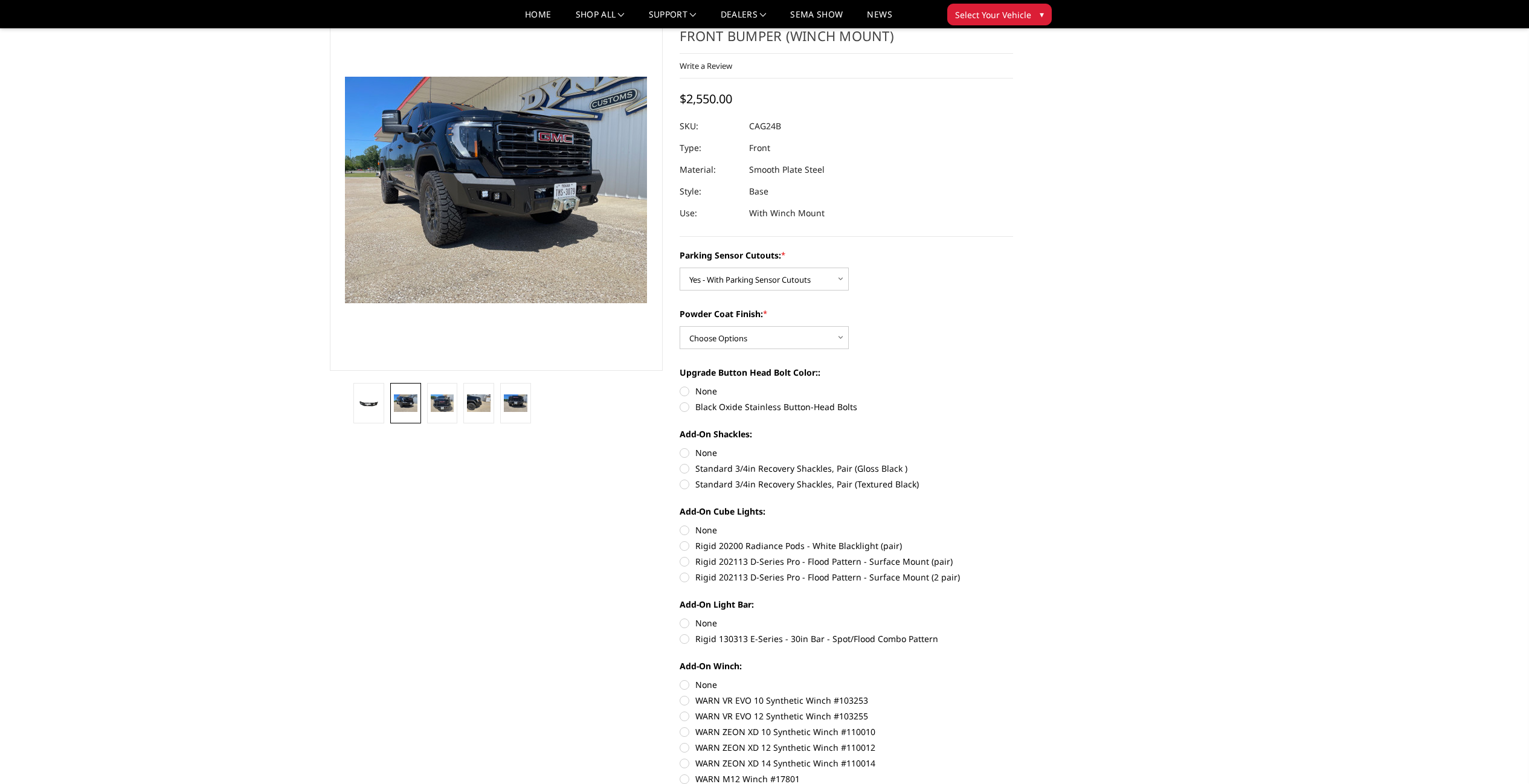
scroll to position [73, 0]
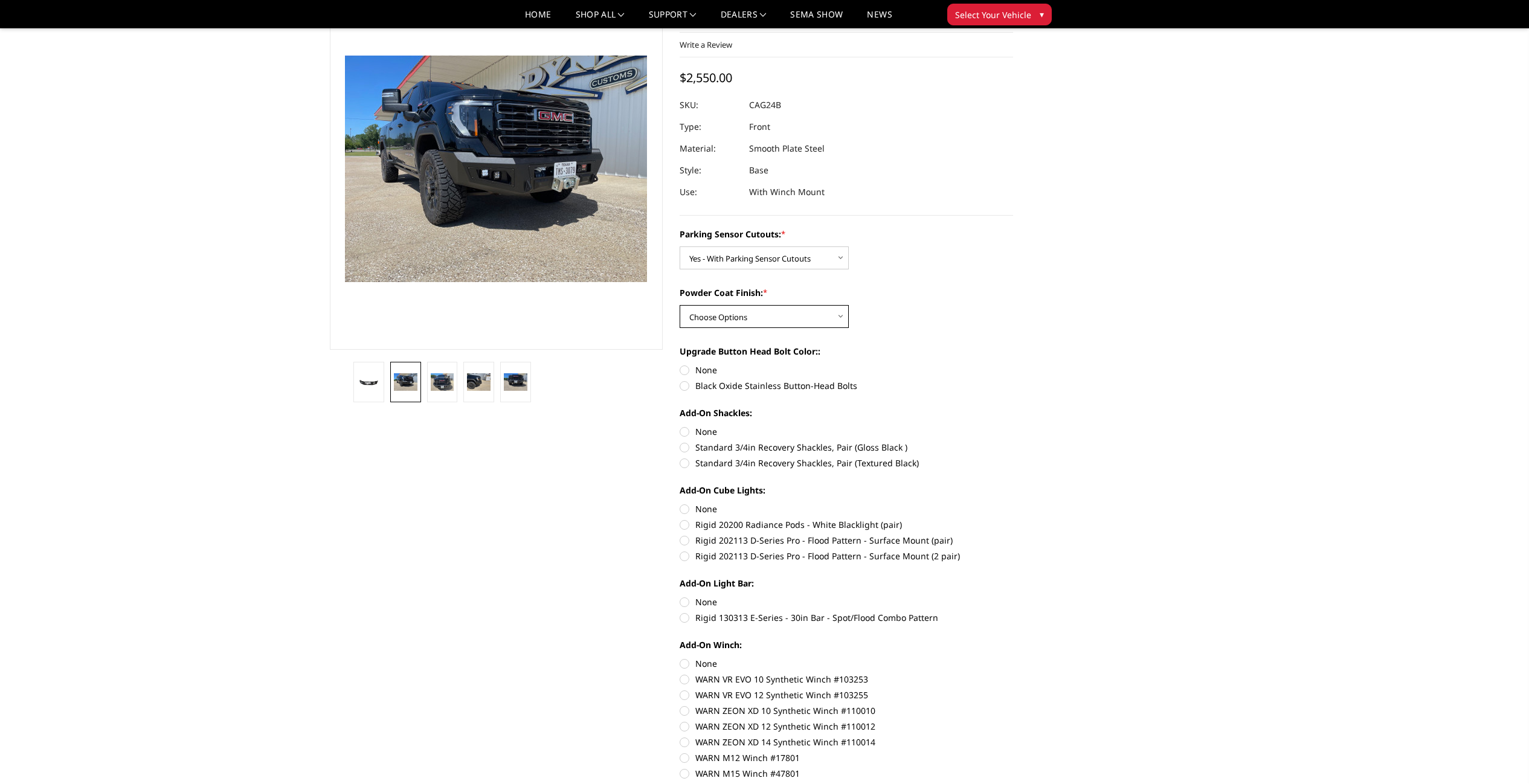
click at [814, 322] on select "Choose Options Bare Metal Textured Black Powder Coat" at bounding box center [764, 316] width 169 height 23
select select "2159"
click at [702, 373] on label "None" at bounding box center [846, 370] width 333 height 13
click at [680, 365] on input "None" at bounding box center [680, 364] width 1 height 1
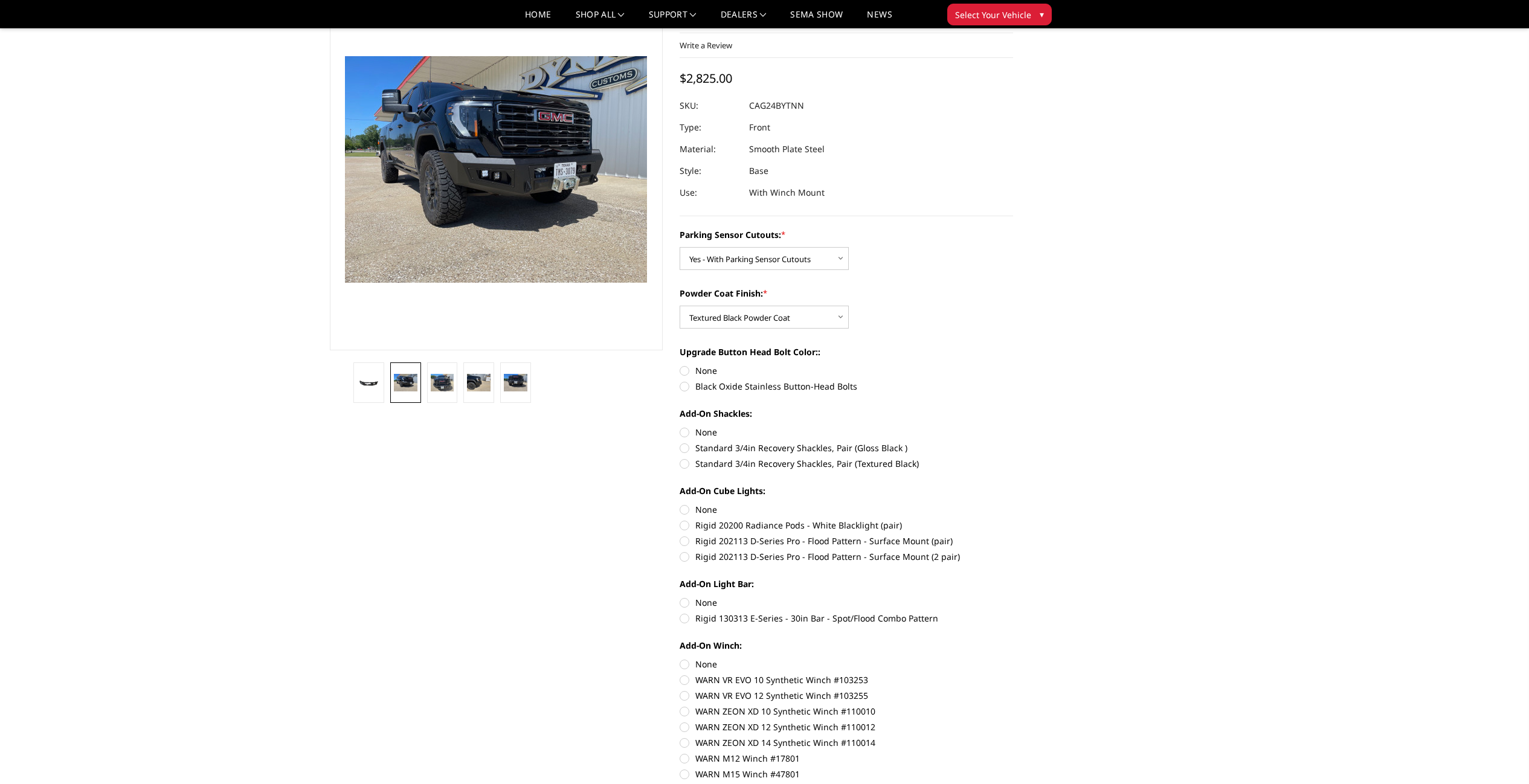
radio input "true"
click at [722, 388] on label "Black Oxide Stainless Button-Head Bolts" at bounding box center [846, 386] width 333 height 13
click at [1014, 365] on input "Black Oxide Stainless Button-Head Bolts" at bounding box center [1014, 364] width 1 height 1
radio input "true"
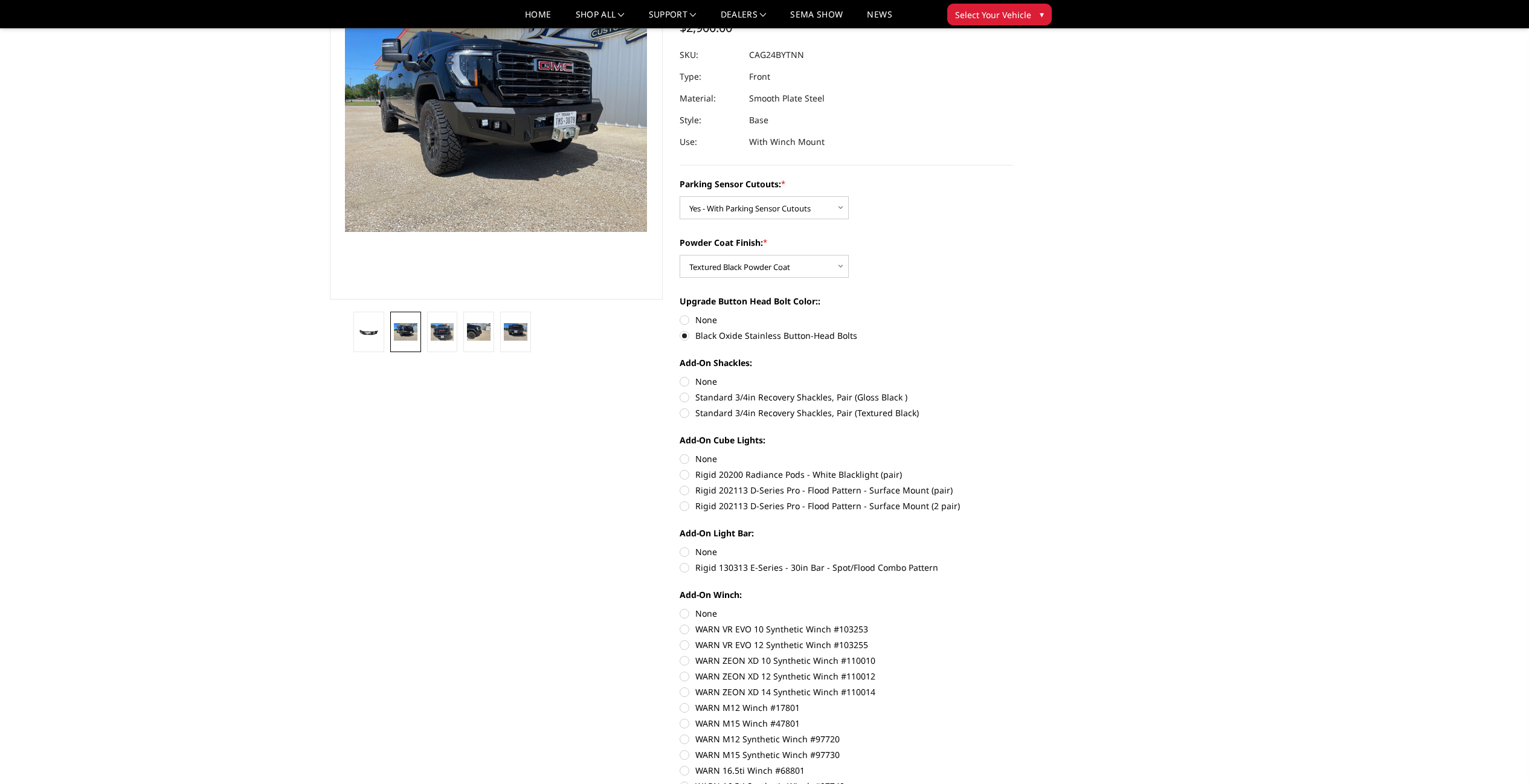
scroll to position [125, 0]
click at [710, 384] on label "None" at bounding box center [846, 380] width 333 height 13
click at [680, 375] on input "None" at bounding box center [680, 374] width 1 height 1
radio input "true"
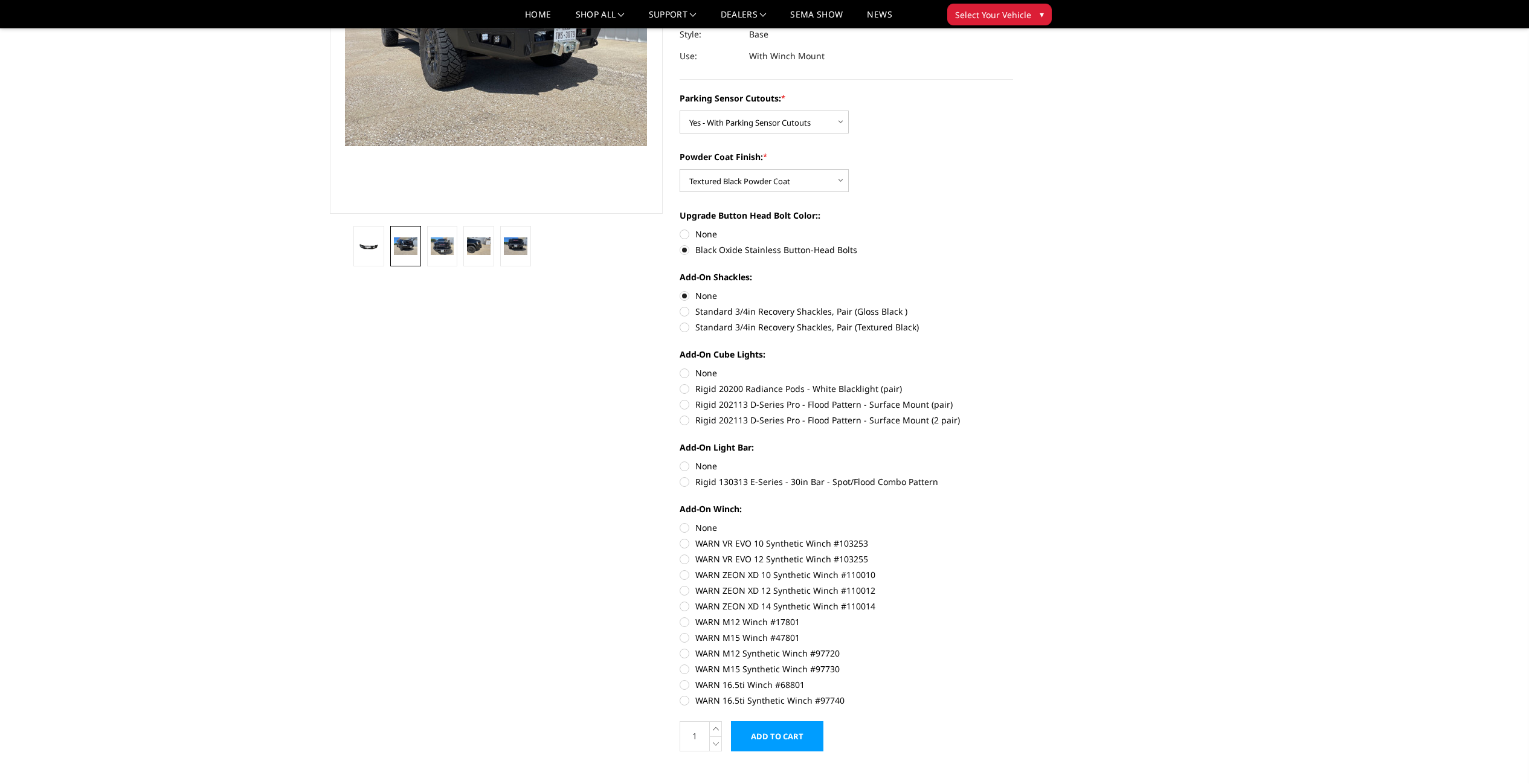
scroll to position [218, 0]
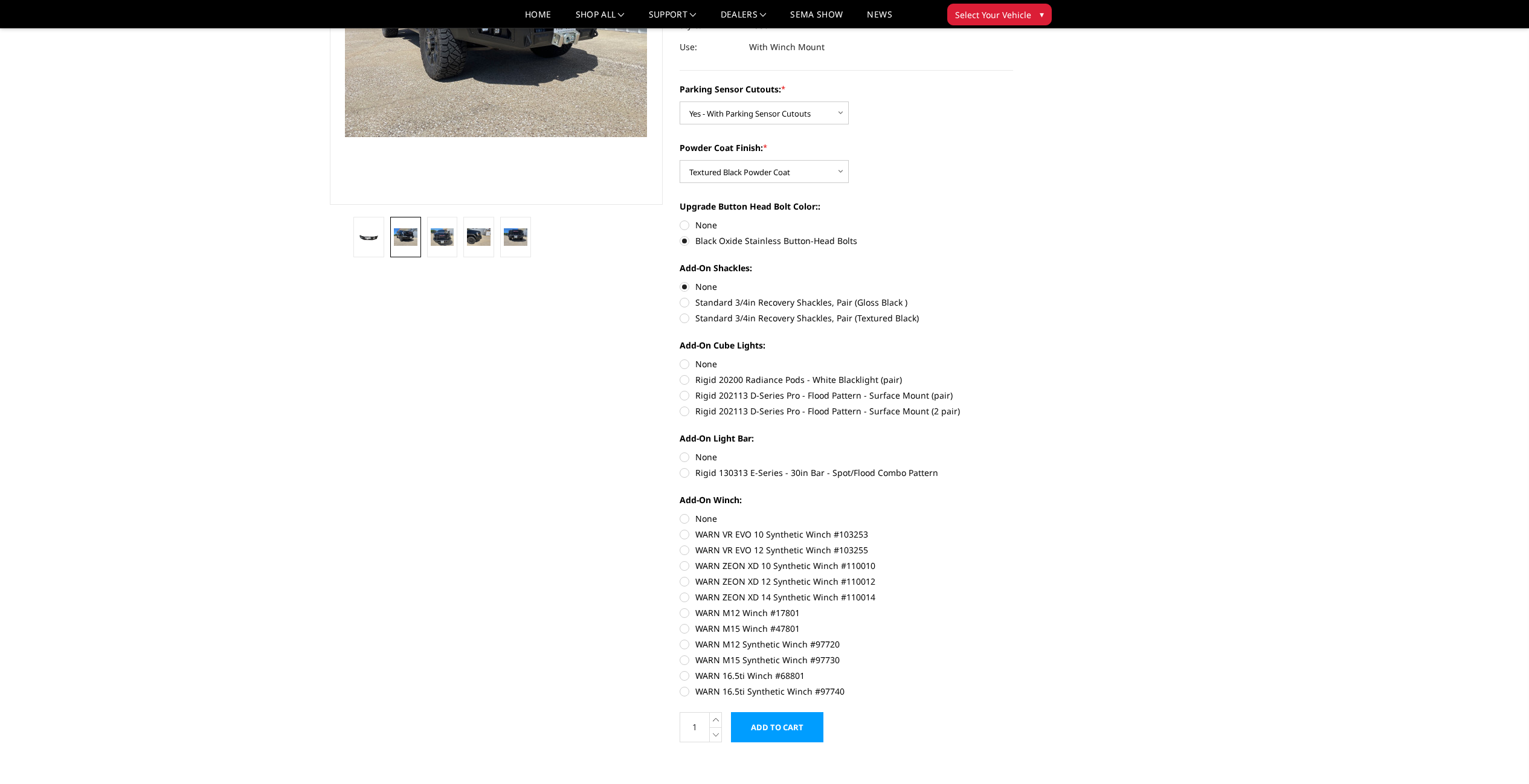
click at [711, 363] on label "None" at bounding box center [846, 364] width 333 height 13
click at [680, 358] on input "None" at bounding box center [680, 357] width 1 height 1
radio input "true"
click at [710, 458] on label "None" at bounding box center [846, 457] width 333 height 13
click at [680, 451] on input "None" at bounding box center [680, 450] width 1 height 1
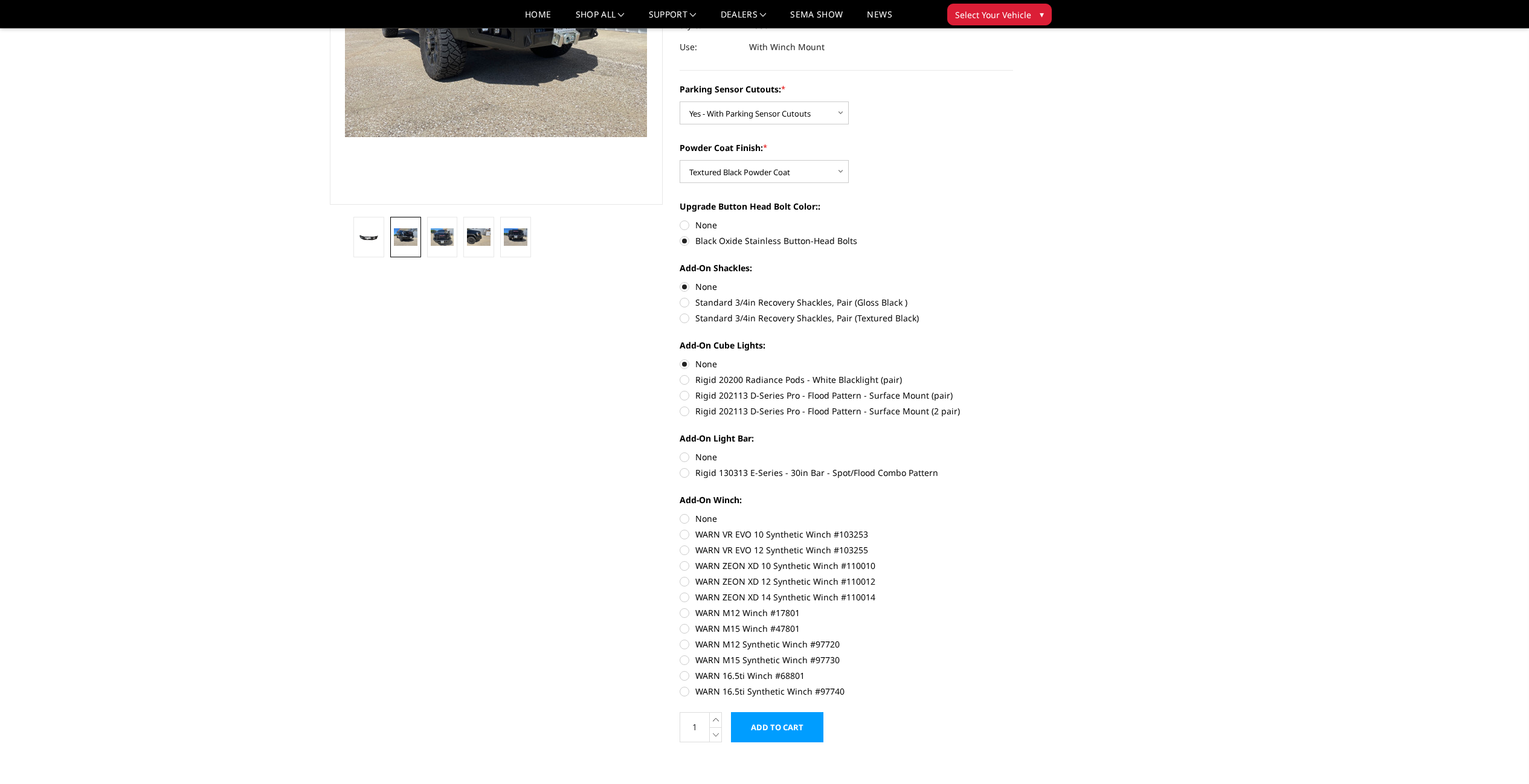
radio input "true"
click at [705, 517] on label "None" at bounding box center [846, 519] width 333 height 13
click at [680, 513] on input "None" at bounding box center [680, 512] width 1 height 1
radio input "true"
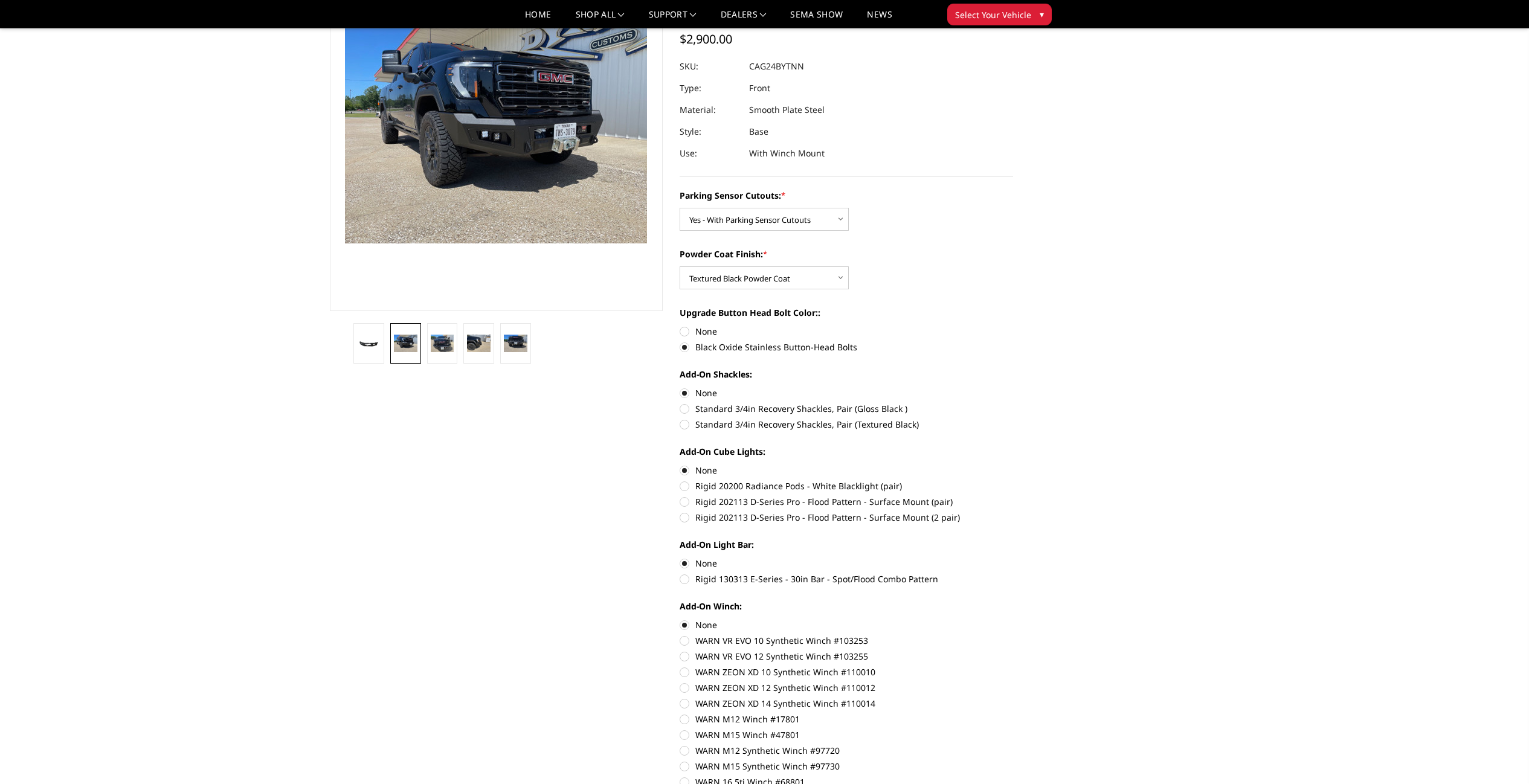
scroll to position [0, 0]
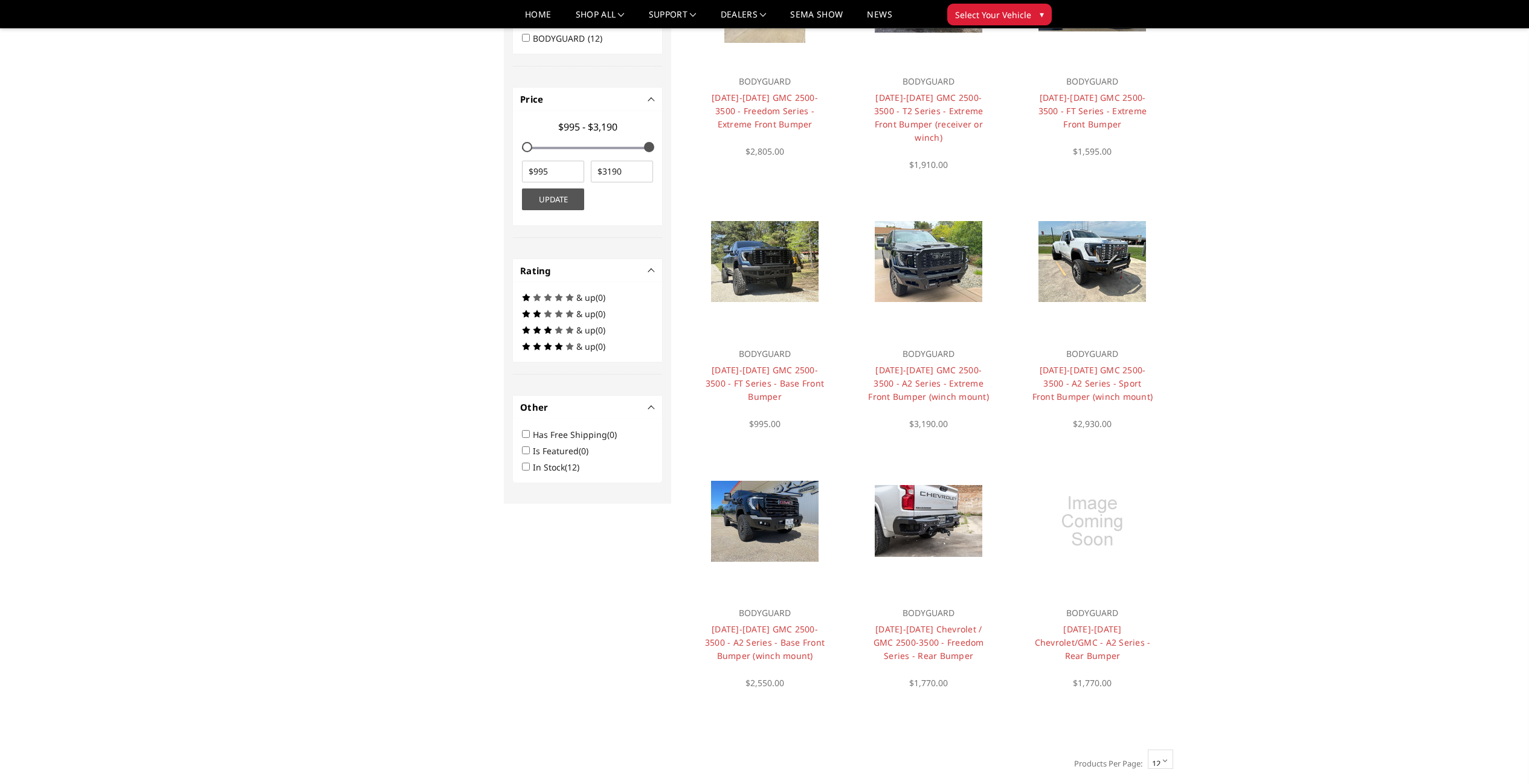
scroll to position [504, 0]
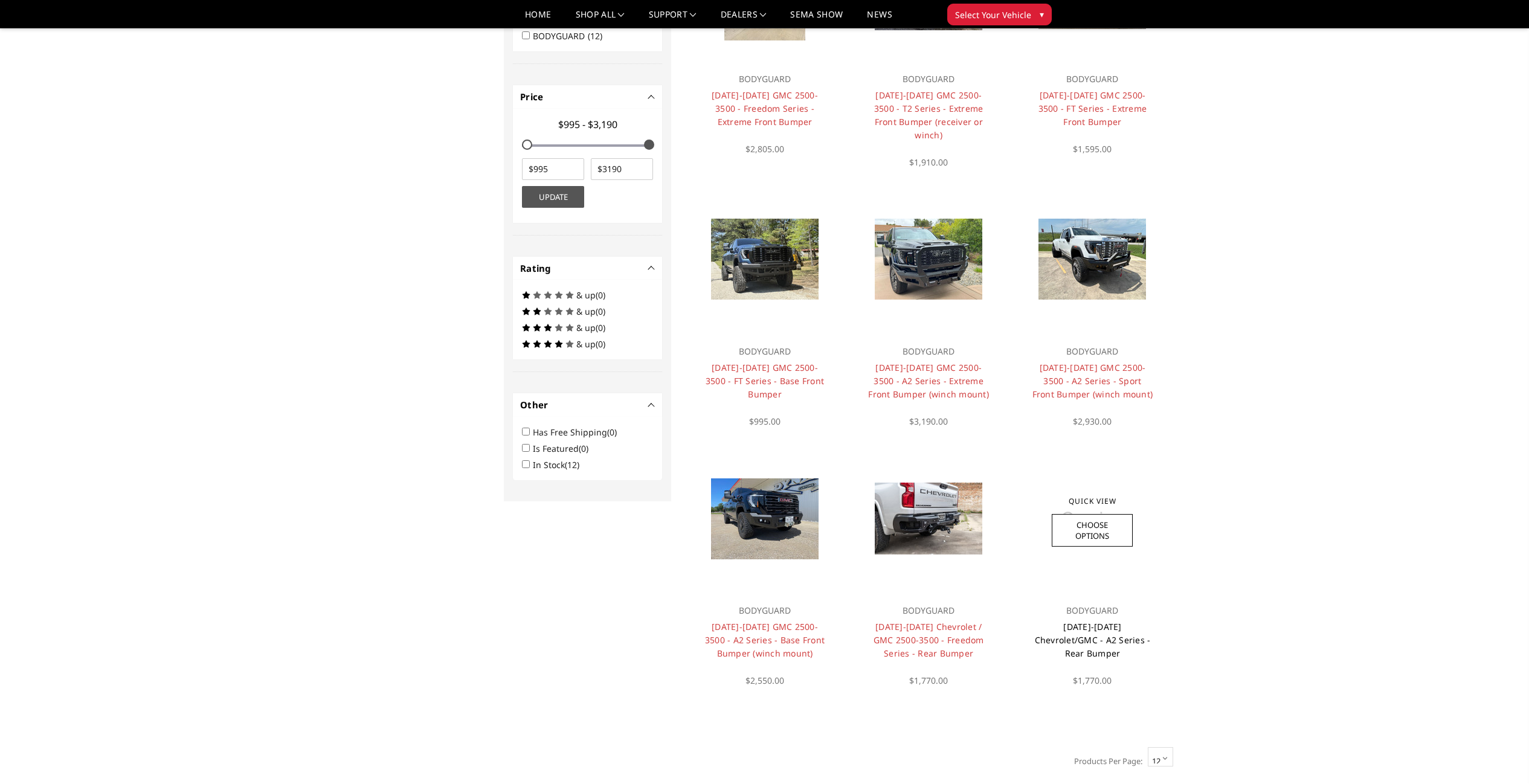
click at [1070, 621] on link "2020-2025 Chevrolet/GMC - A2 Series - Rear Bumper" at bounding box center [1093, 639] width 116 height 38
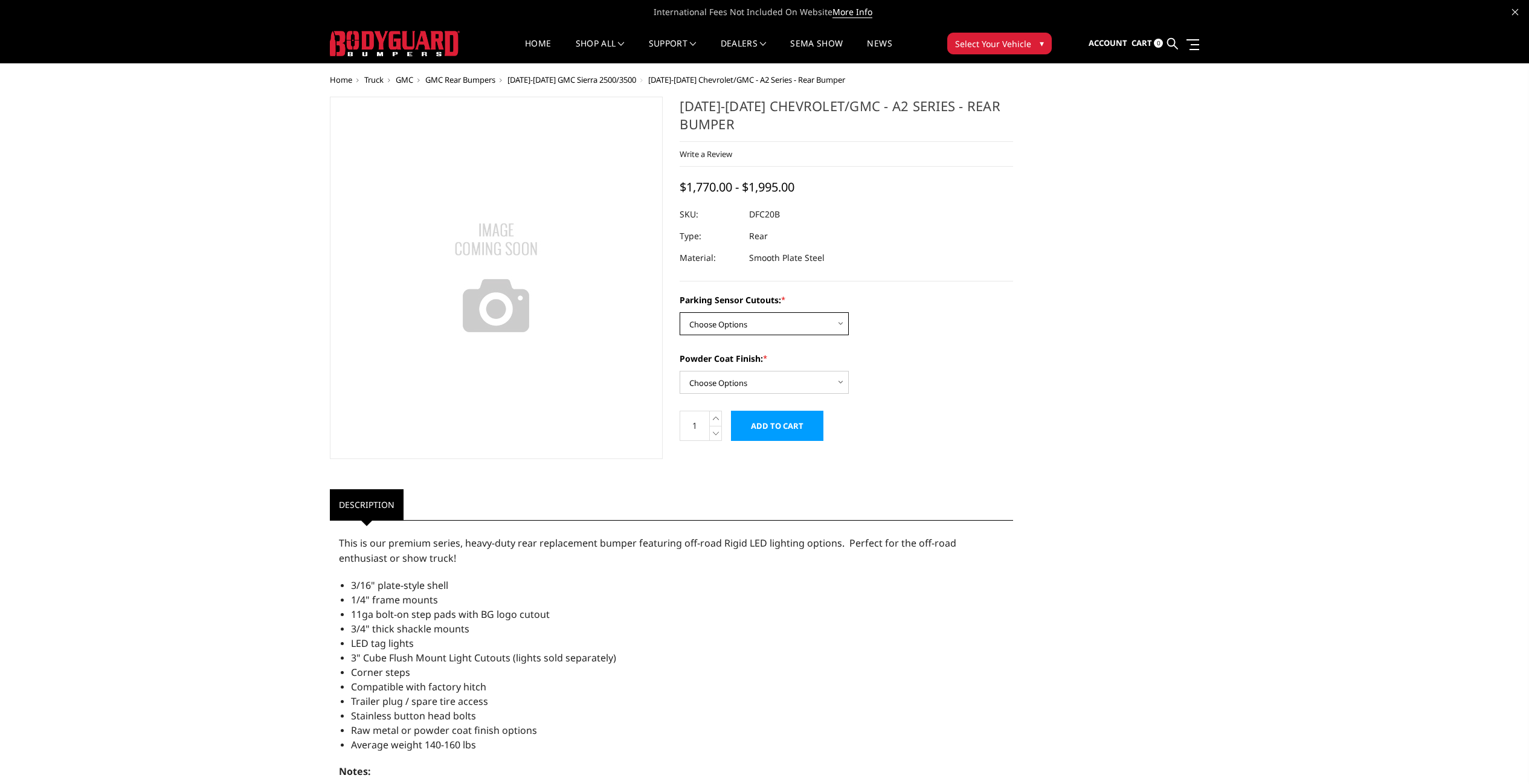
click at [744, 319] on select "Choose Options No - Without Parking Sensor Cutouts Yes - With Parking Sensor Cu…" at bounding box center [764, 324] width 169 height 23
select select "2261"
click at [771, 375] on select "Choose Options Bare Metal Textured Black Powder Coat" at bounding box center [764, 382] width 169 height 23
select select "2263"
drag, startPoint x: 683, startPoint y: 109, endPoint x: 756, endPoint y: 118, distance: 73.6
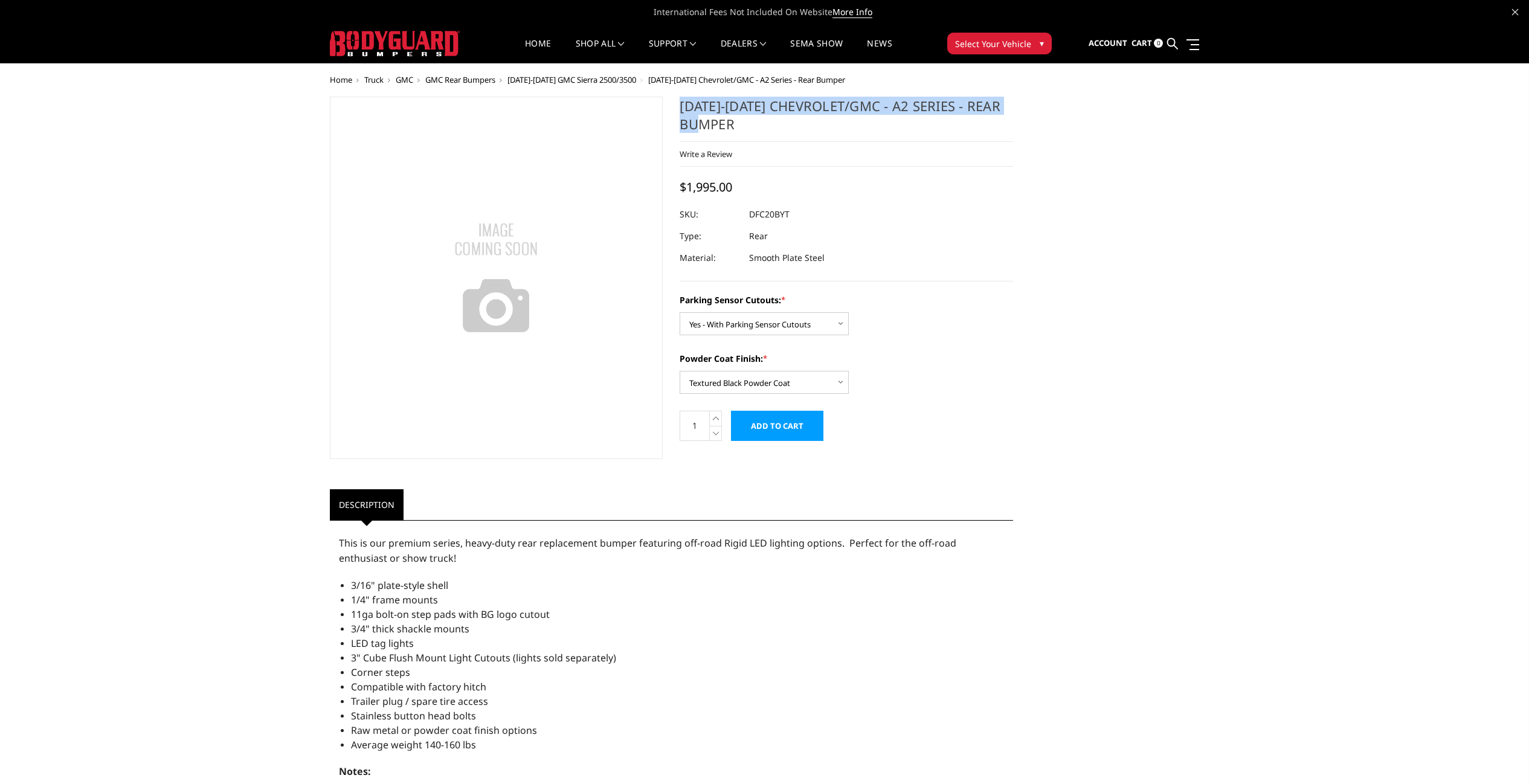
click at [756, 118] on h1 "2020-2025 Chevrolet/GMC - A2 Series - Rear Bumper" at bounding box center [846, 118] width 333 height 45
copy h1 "2020-2025 Chevrolet/GMC - A2 Series - Rear Bumper"
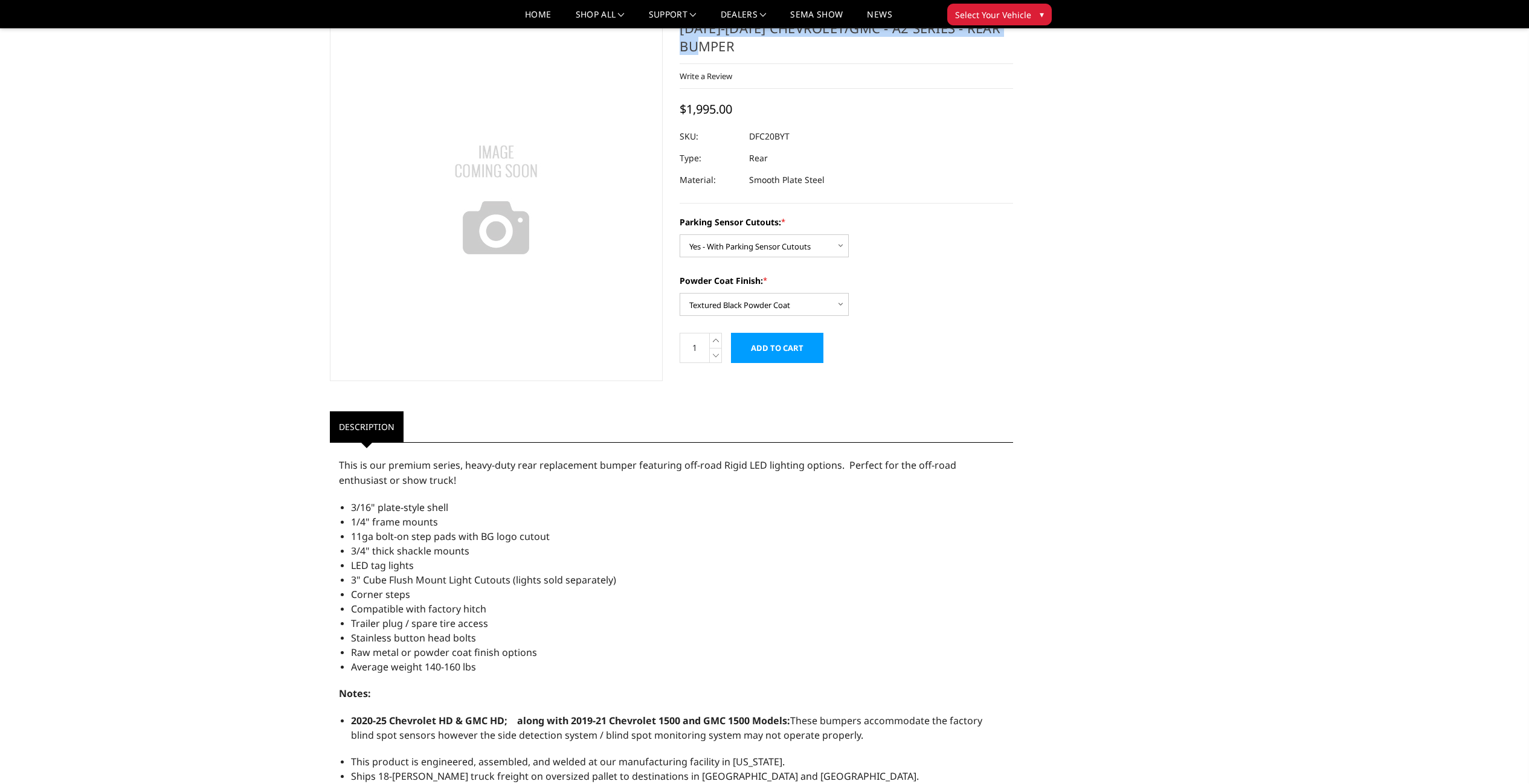
scroll to position [1, 0]
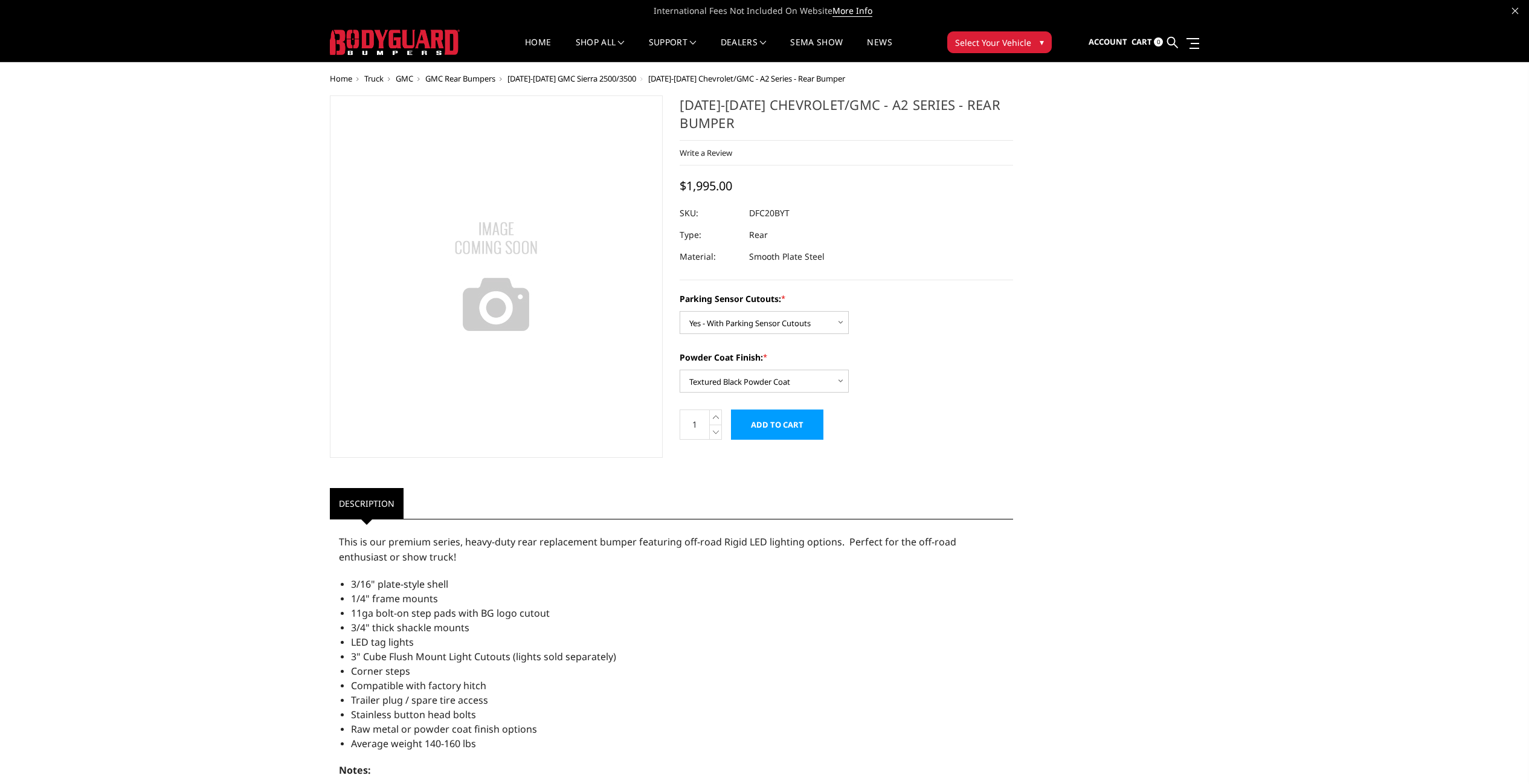
click at [1179, 332] on div "2020-2025 Chevrolet/GMC - A2 Series - Rear Bumper Write a Review Write a Review…" at bounding box center [764, 556] width 887 height 921
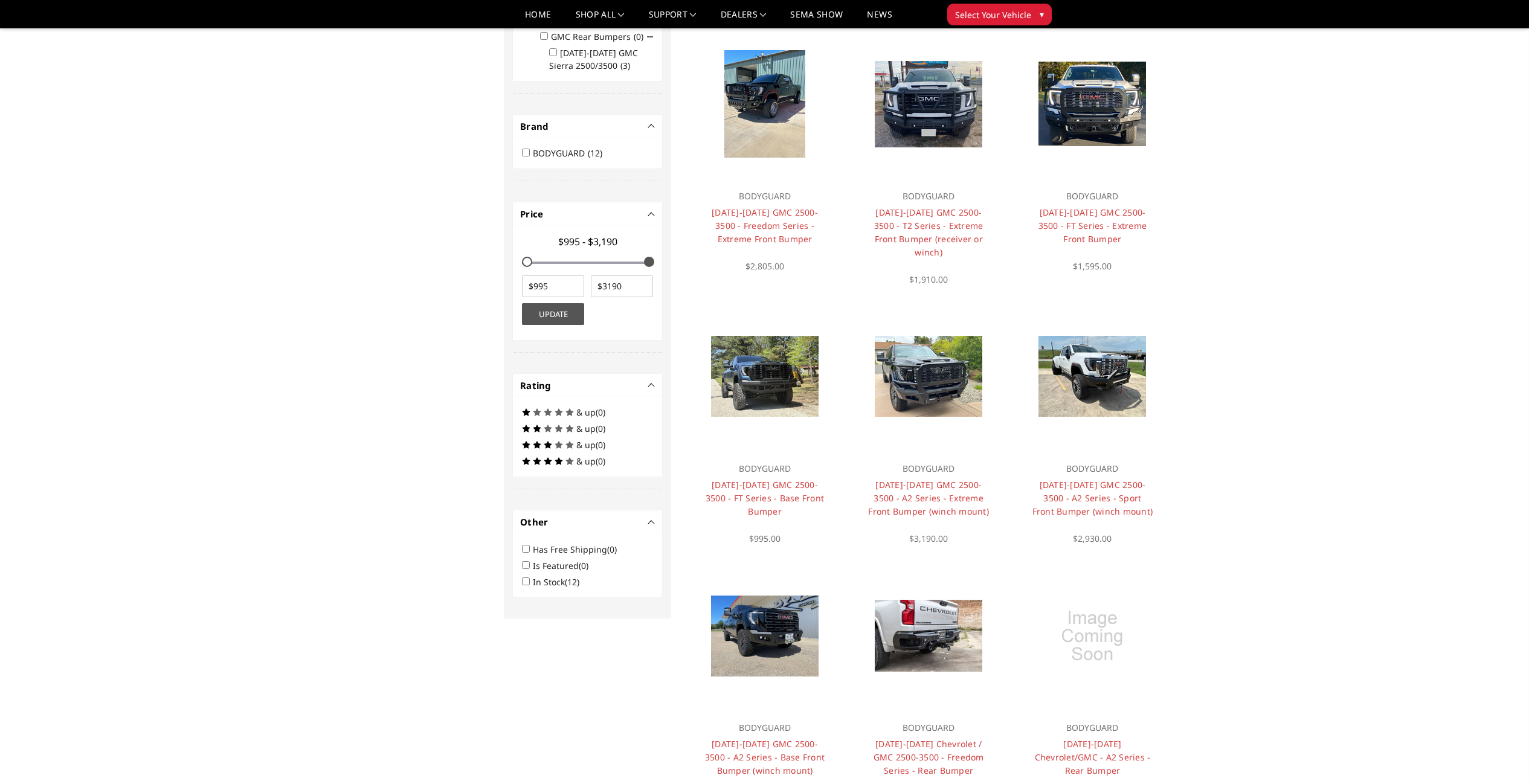
scroll to position [387, 0]
click at [777, 738] on link "[DATE]-[DATE] GMC 2500-3500 - A2 Series - Base Front Bumper (winch mount)" at bounding box center [765, 756] width 120 height 38
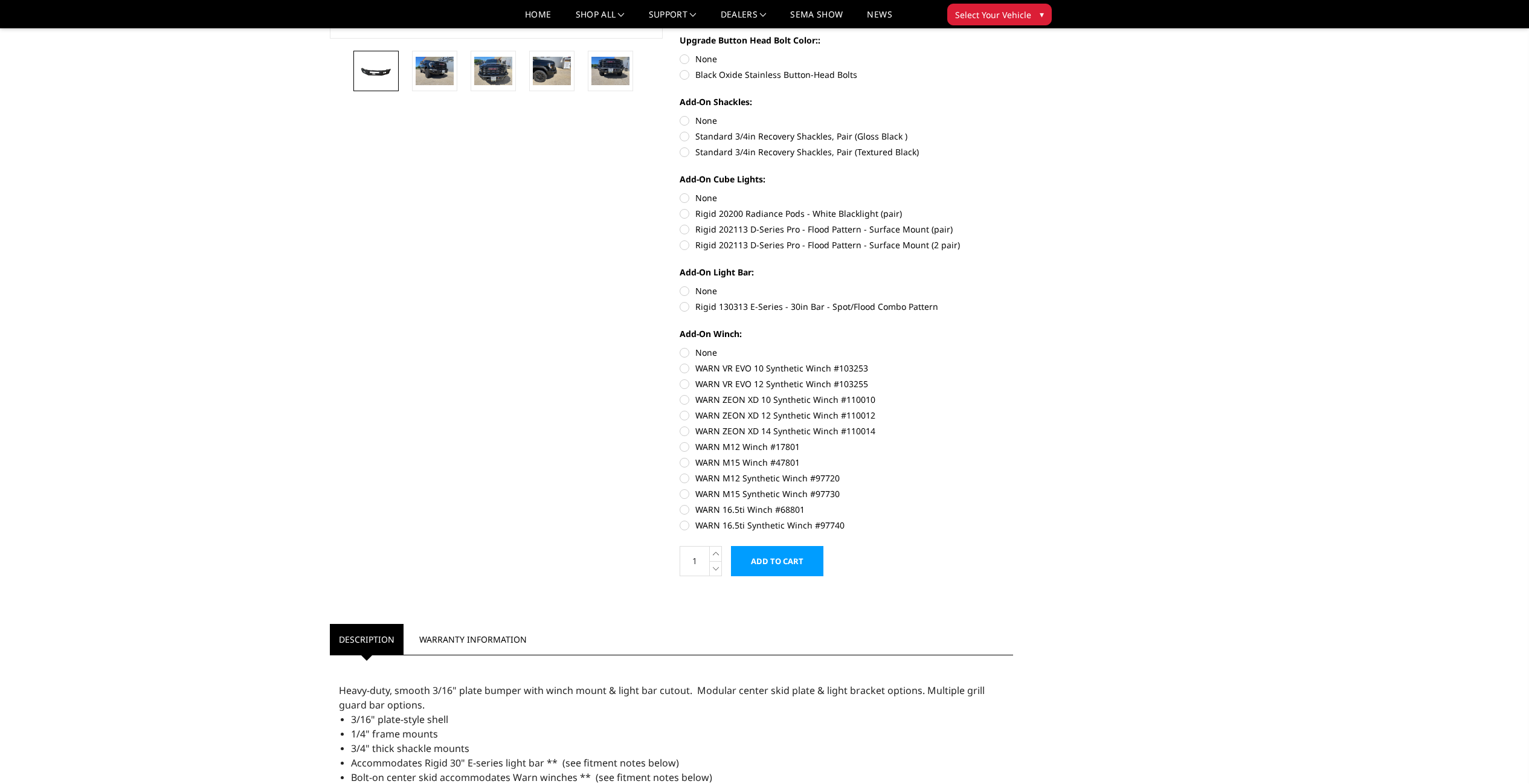
scroll to position [383, 0]
click at [758, 529] on label "WARN 16.5ti Synthetic Winch #97740" at bounding box center [846, 527] width 333 height 13
click at [1014, 506] on input "WARN 16.5ti Synthetic Winch #97740" at bounding box center [1014, 505] width 1 height 1
radio input "true"
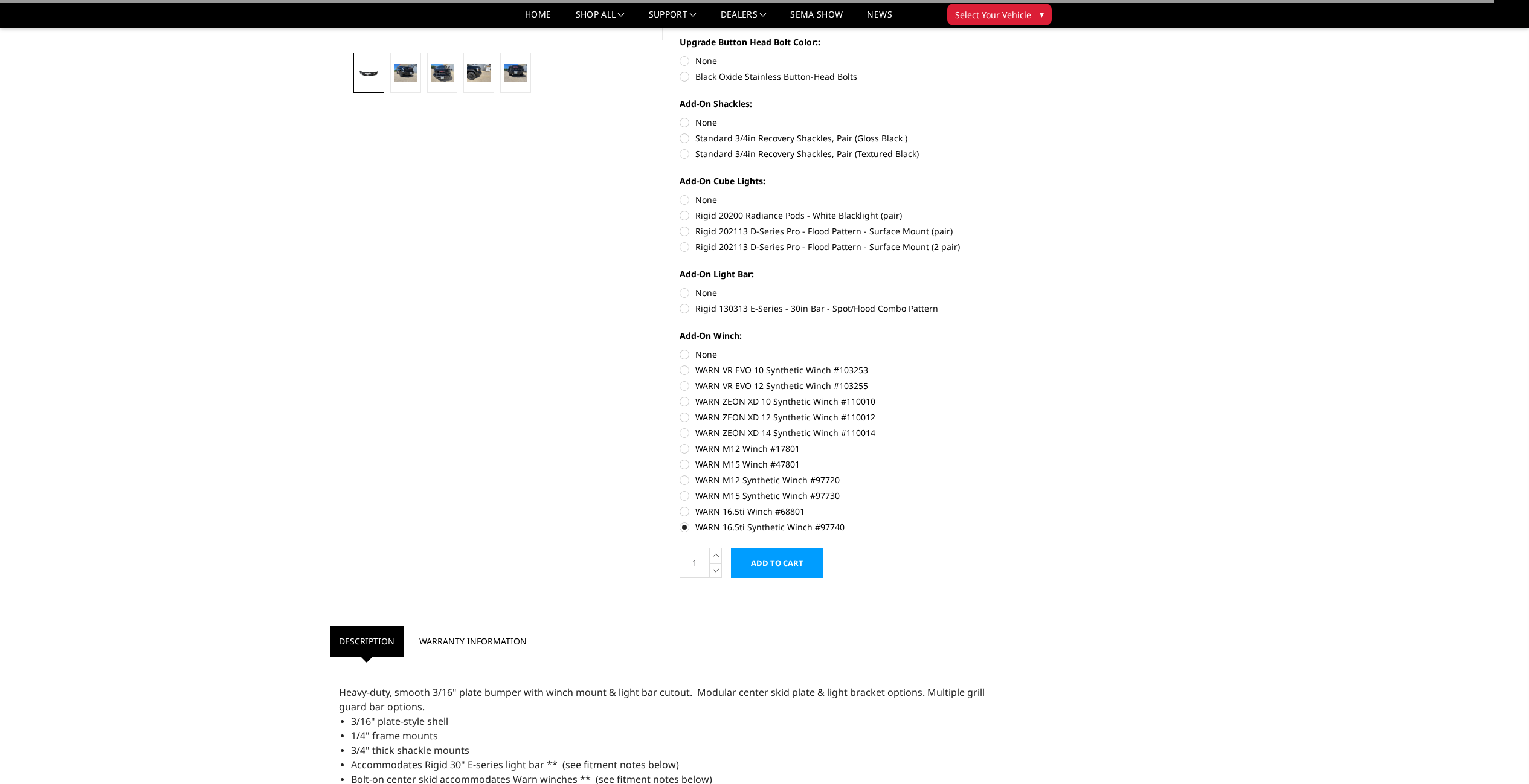
click at [758, 529] on label "WARN 16.5ti Synthetic Winch #97740" at bounding box center [846, 527] width 333 height 13
click at [1014, 506] on input "WARN 16.5ti Synthetic Winch #97740" at bounding box center [1014, 505] width 1 height 1
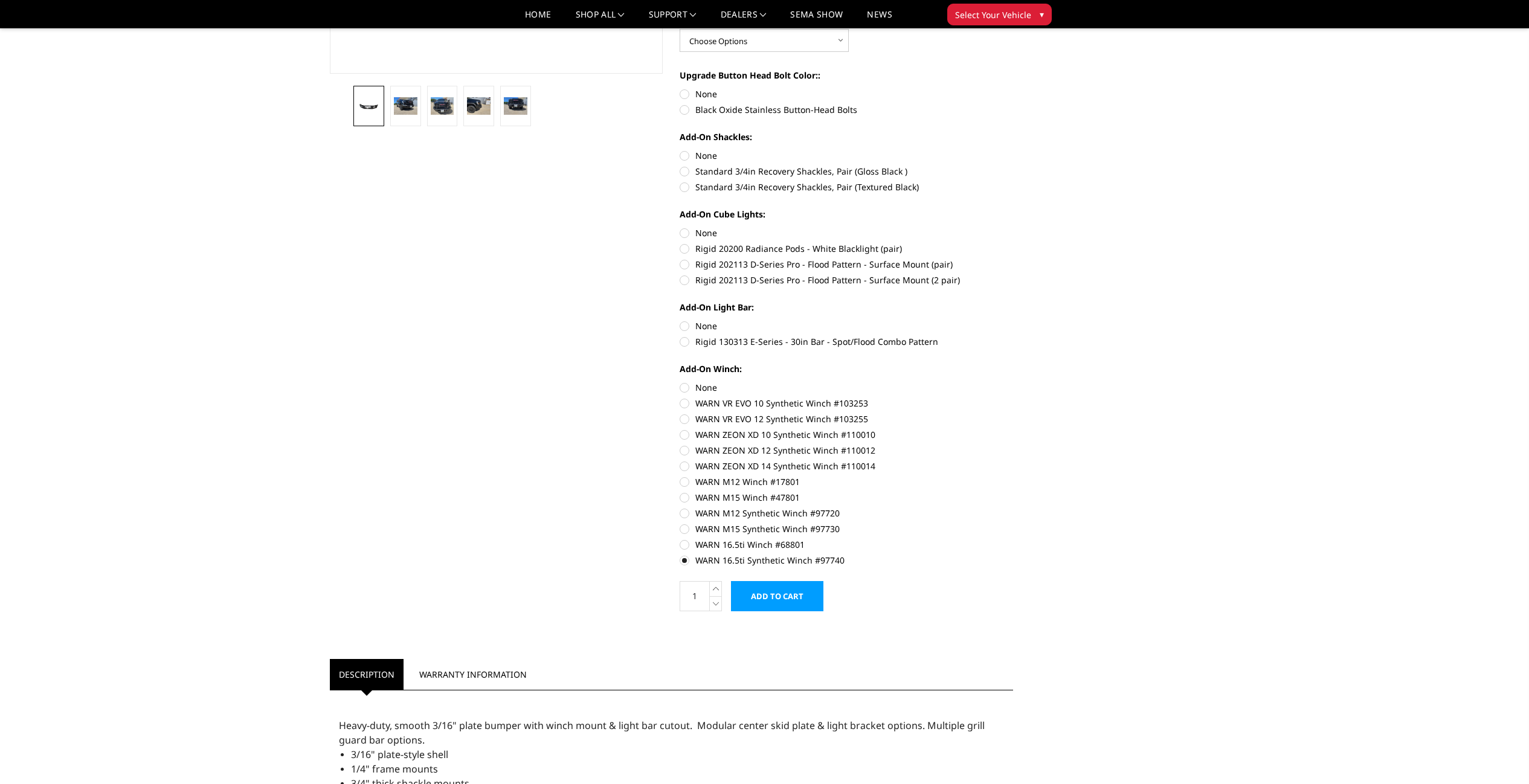
scroll to position [348, 0]
